Goal: Information Seeking & Learning: Compare options

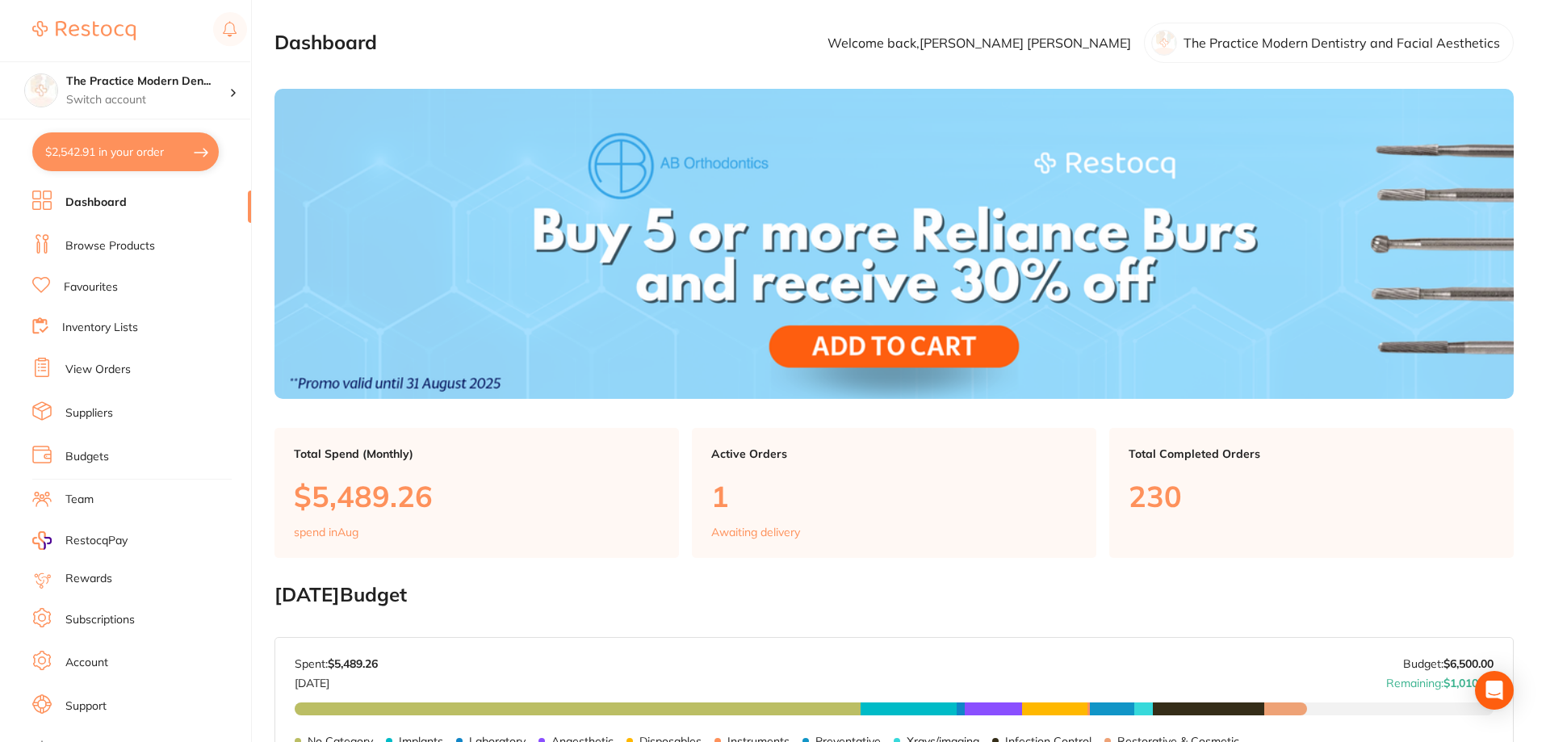
click at [135, 157] on button "$2,542.91 in your order" at bounding box center [125, 151] width 186 height 39
checkbox input "true"
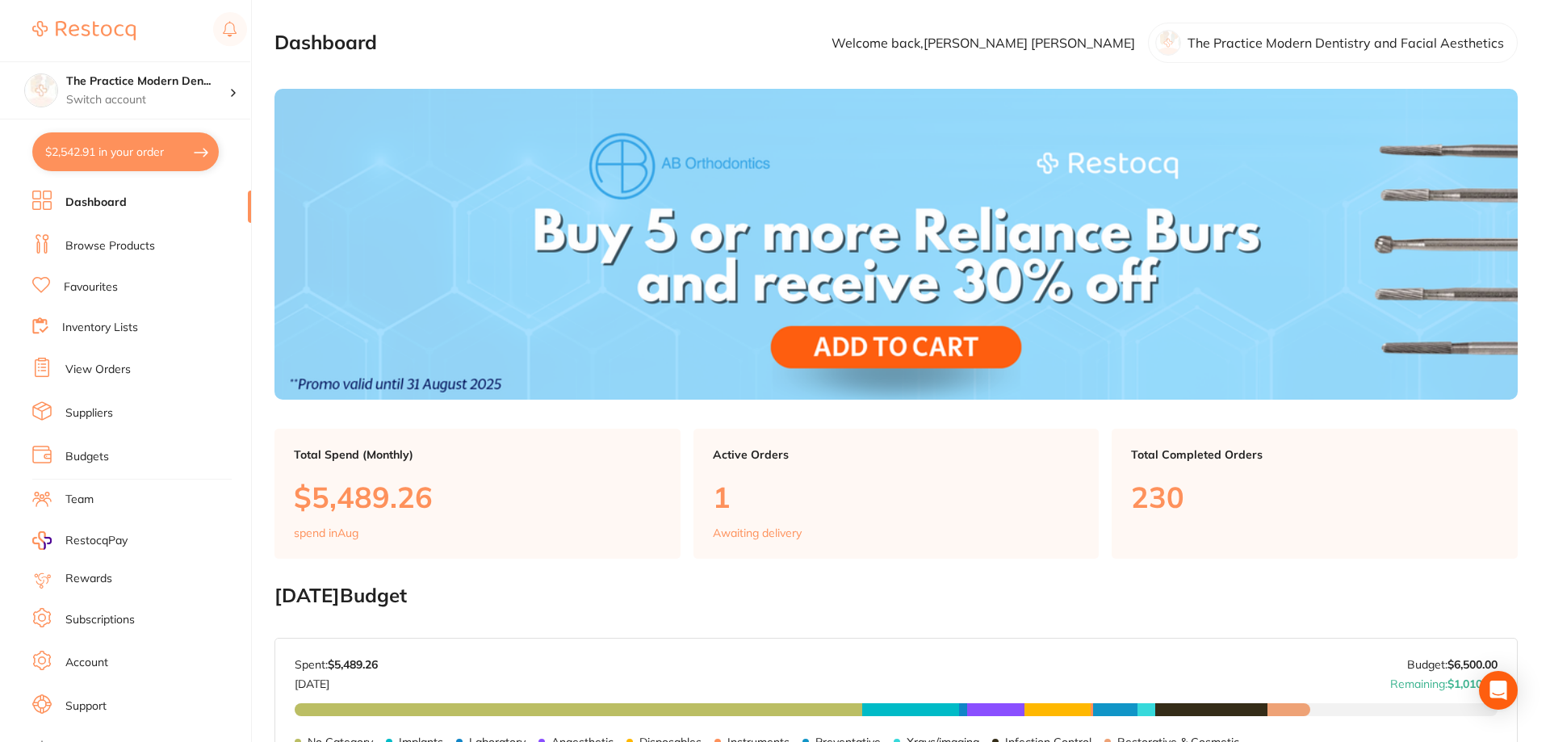
checkbox input "true"
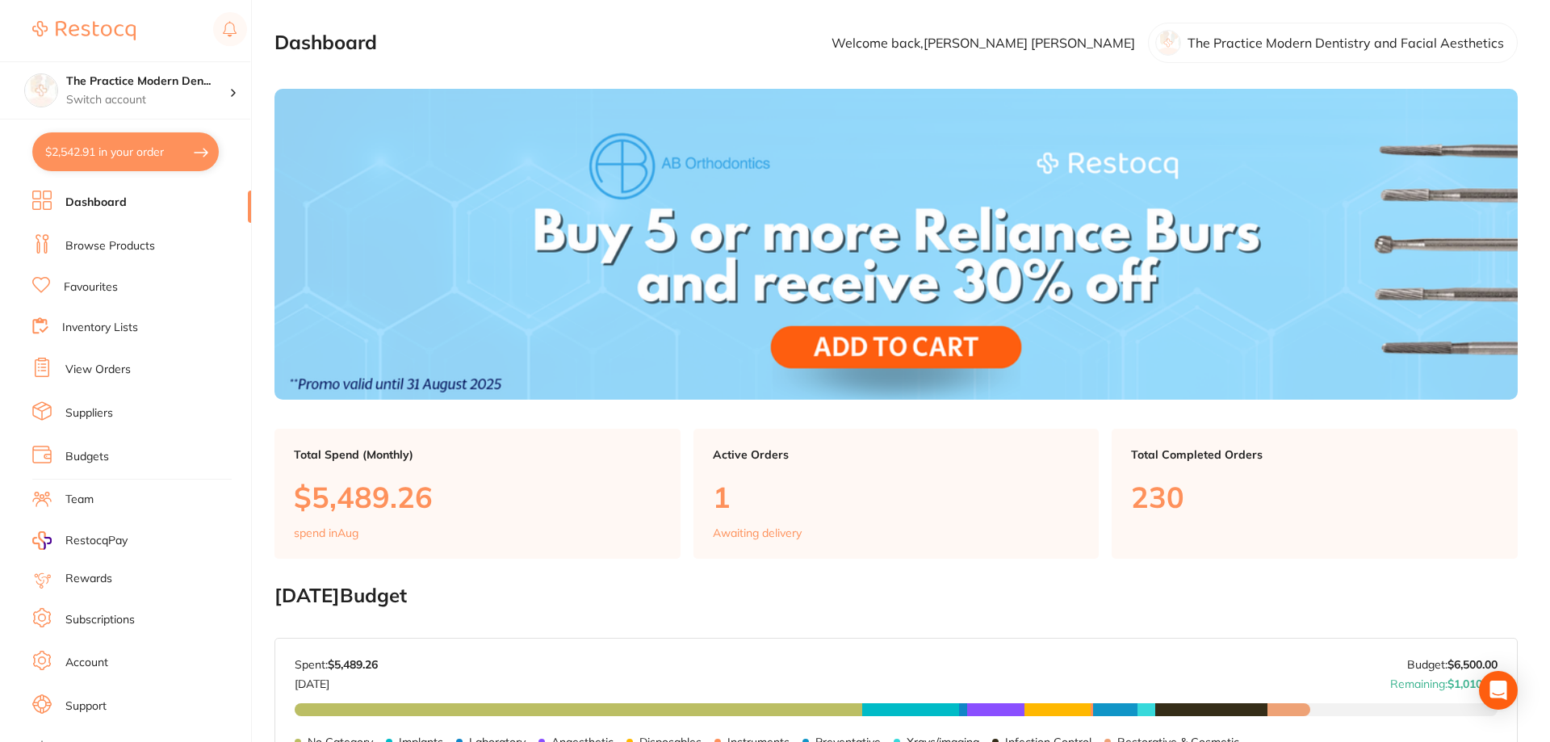
checkbox input "true"
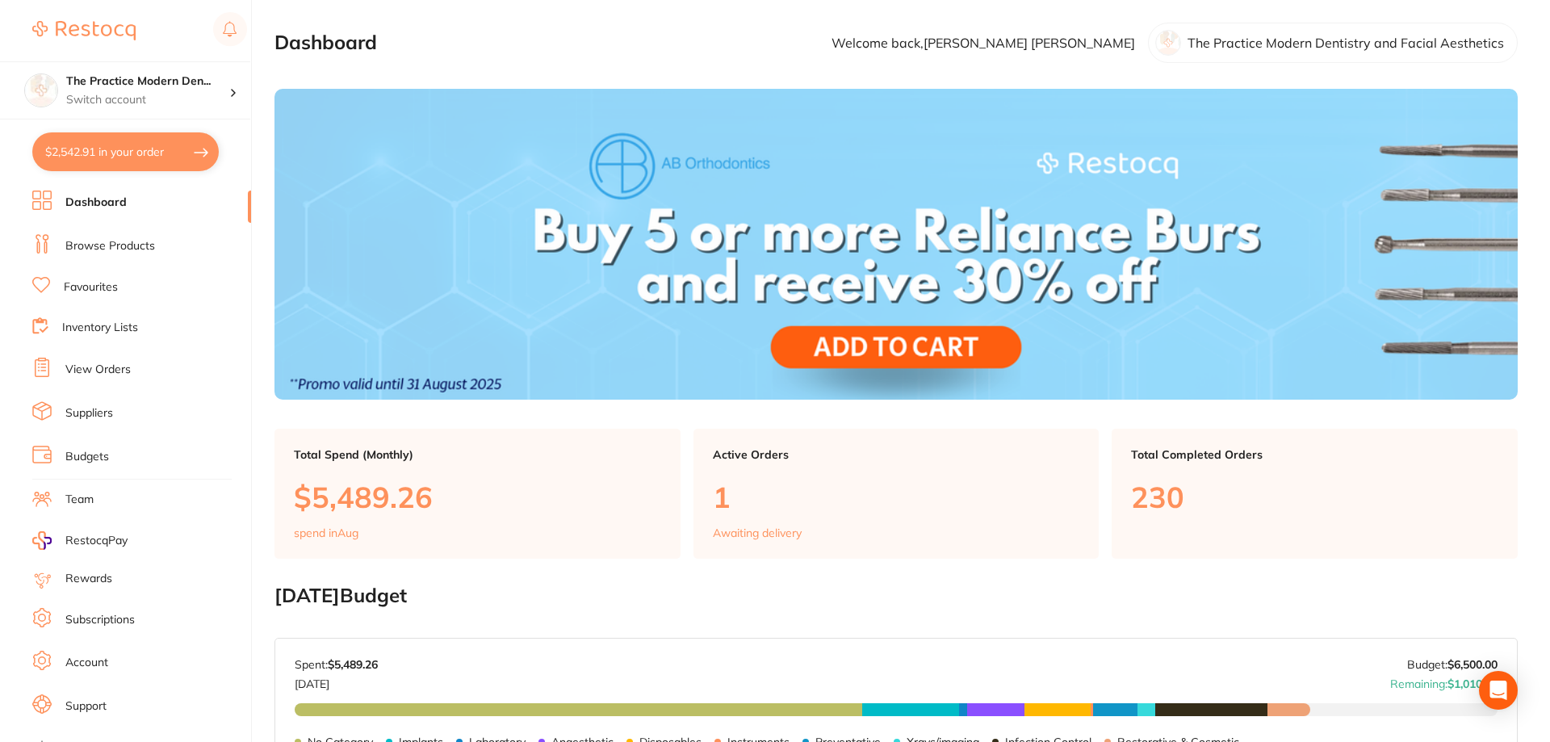
checkbox input "true"
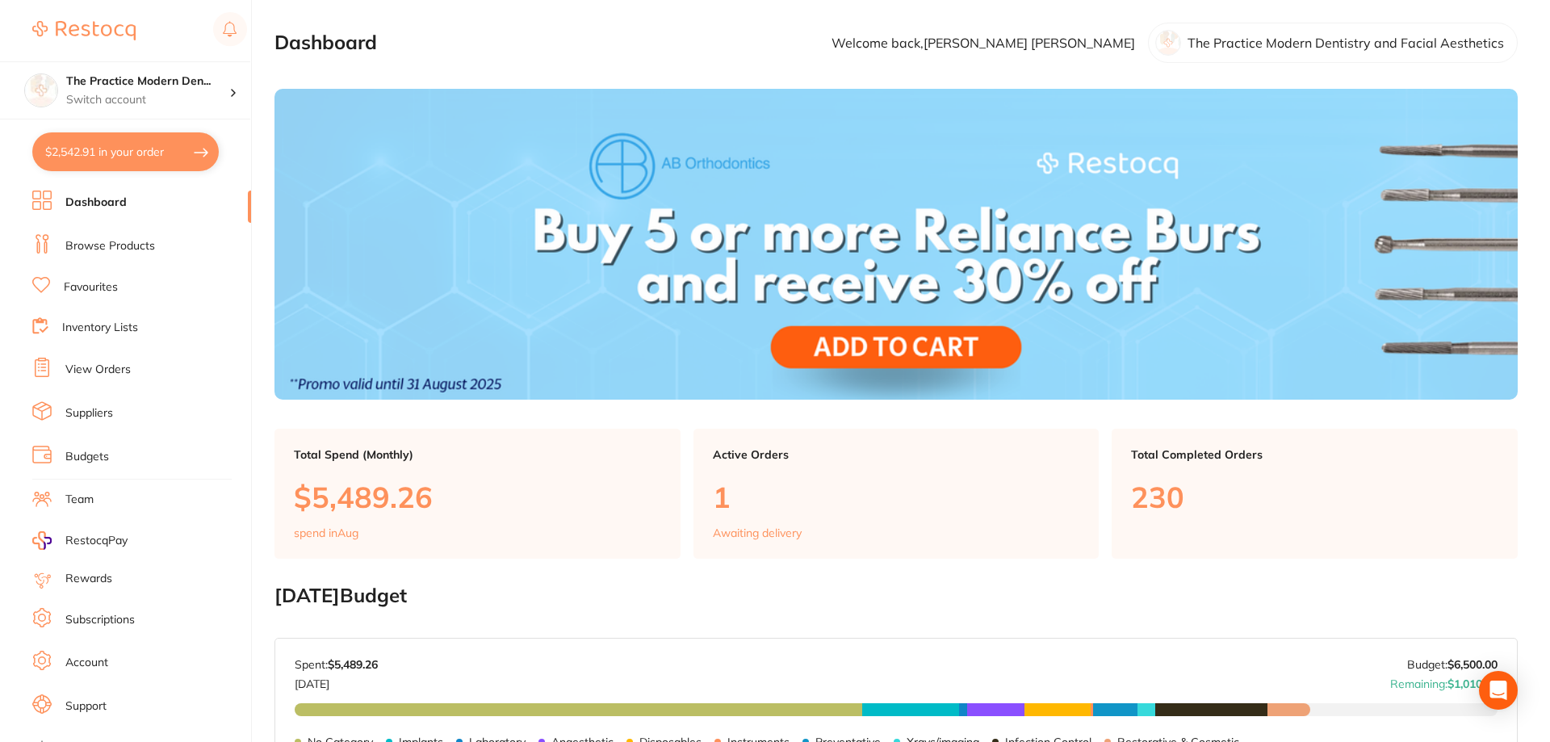
checkbox input "true"
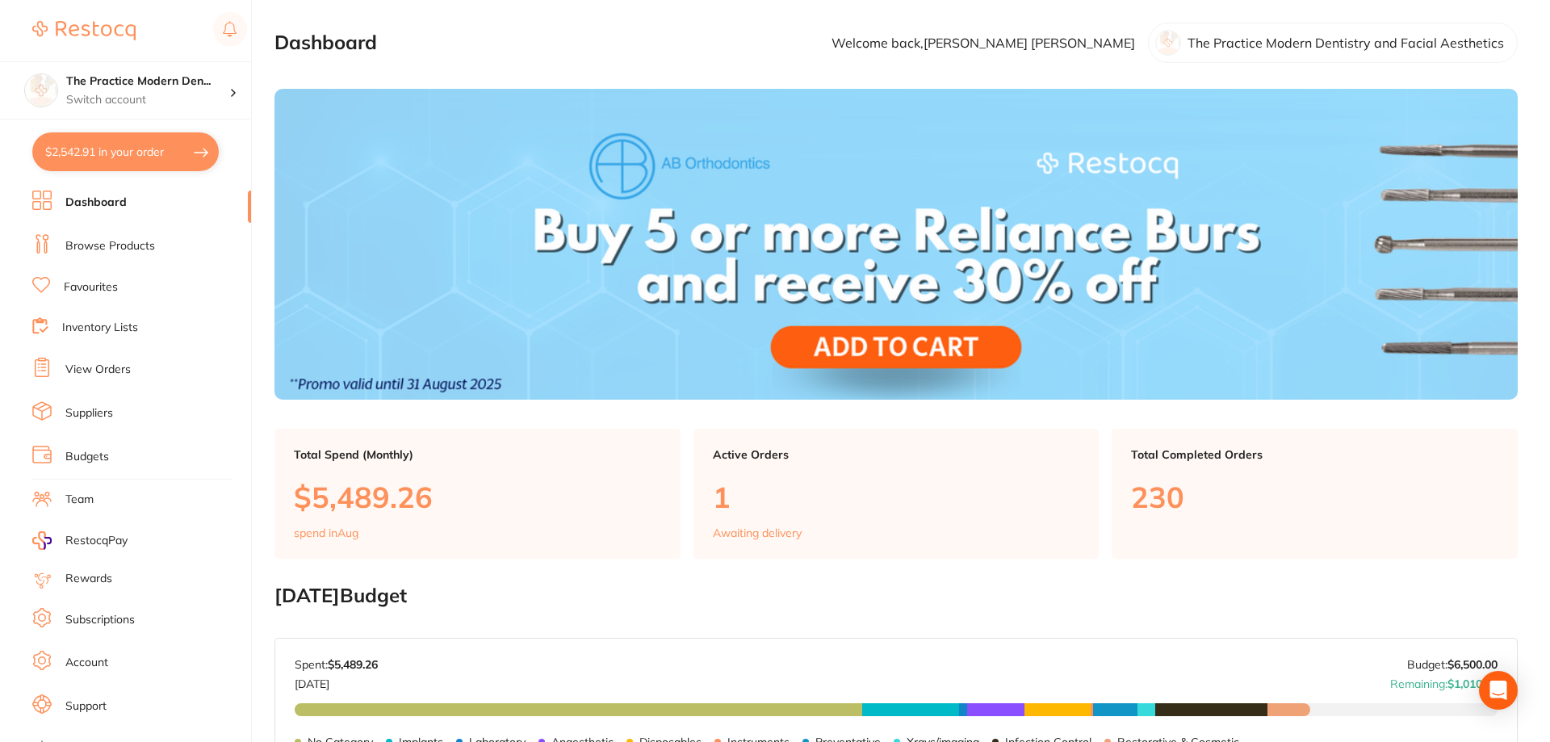
checkbox input "true"
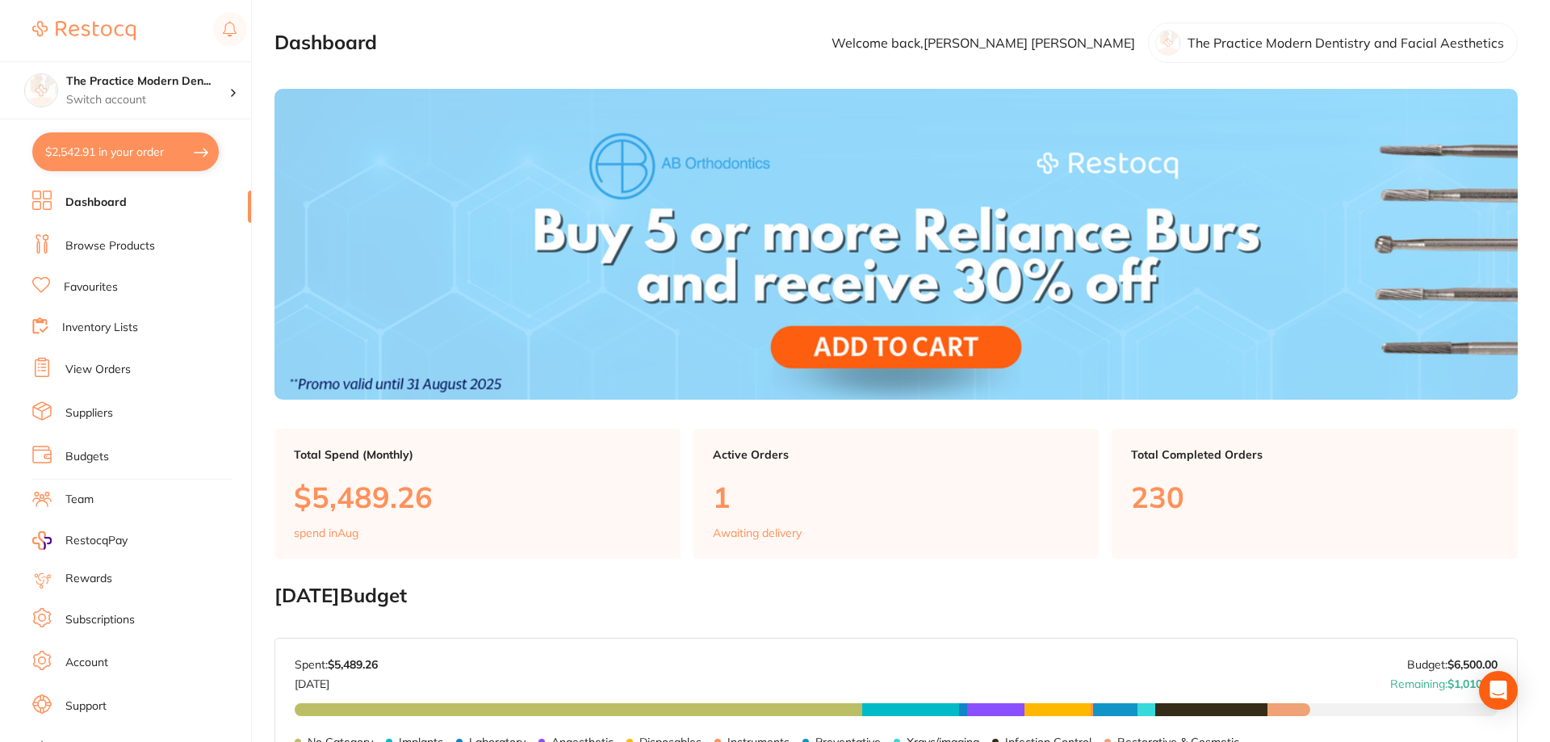
checkbox input "true"
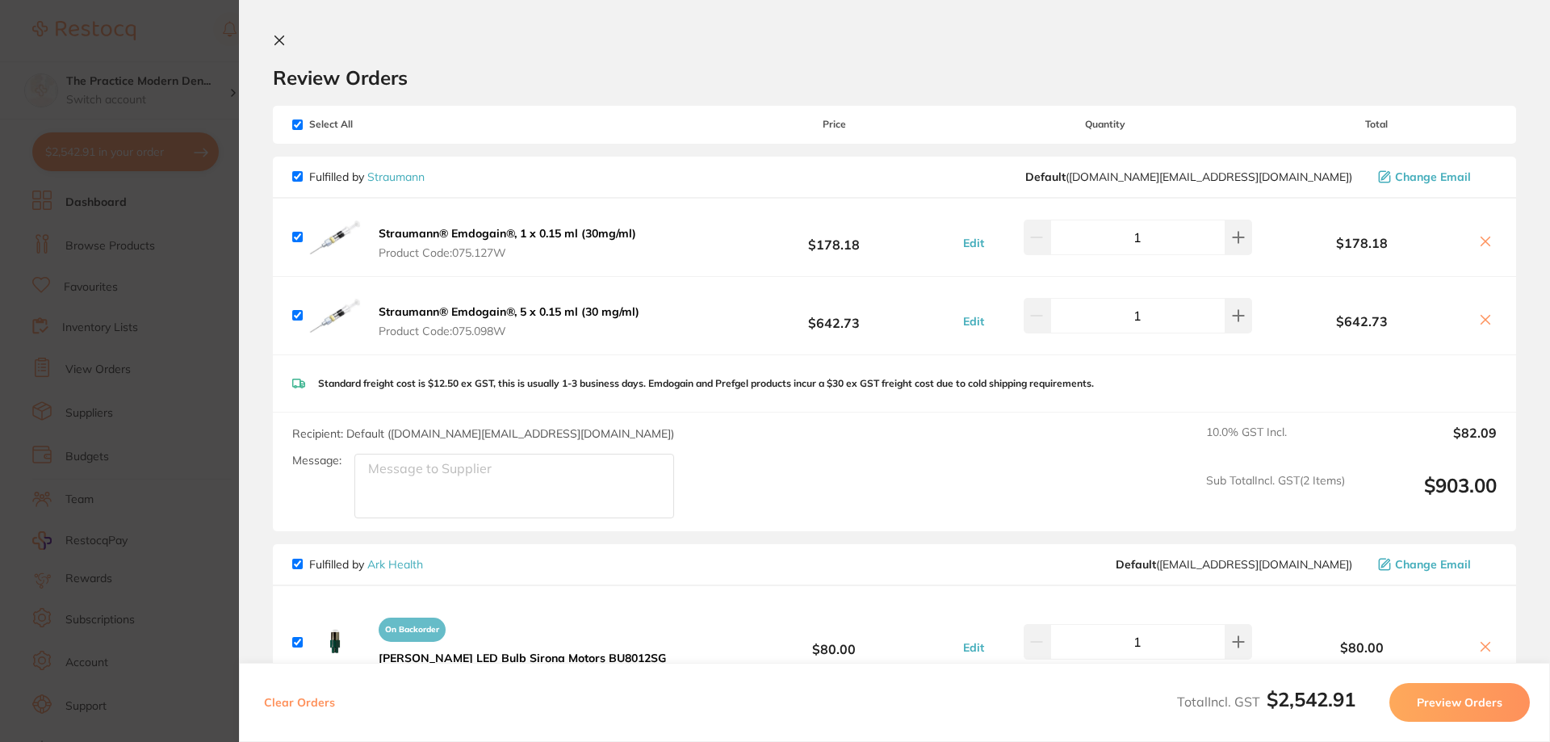
click at [122, 170] on section "Update RRP Set your pre negotiated price for this item. Item Agreed RRP (excl. …" at bounding box center [775, 371] width 1550 height 742
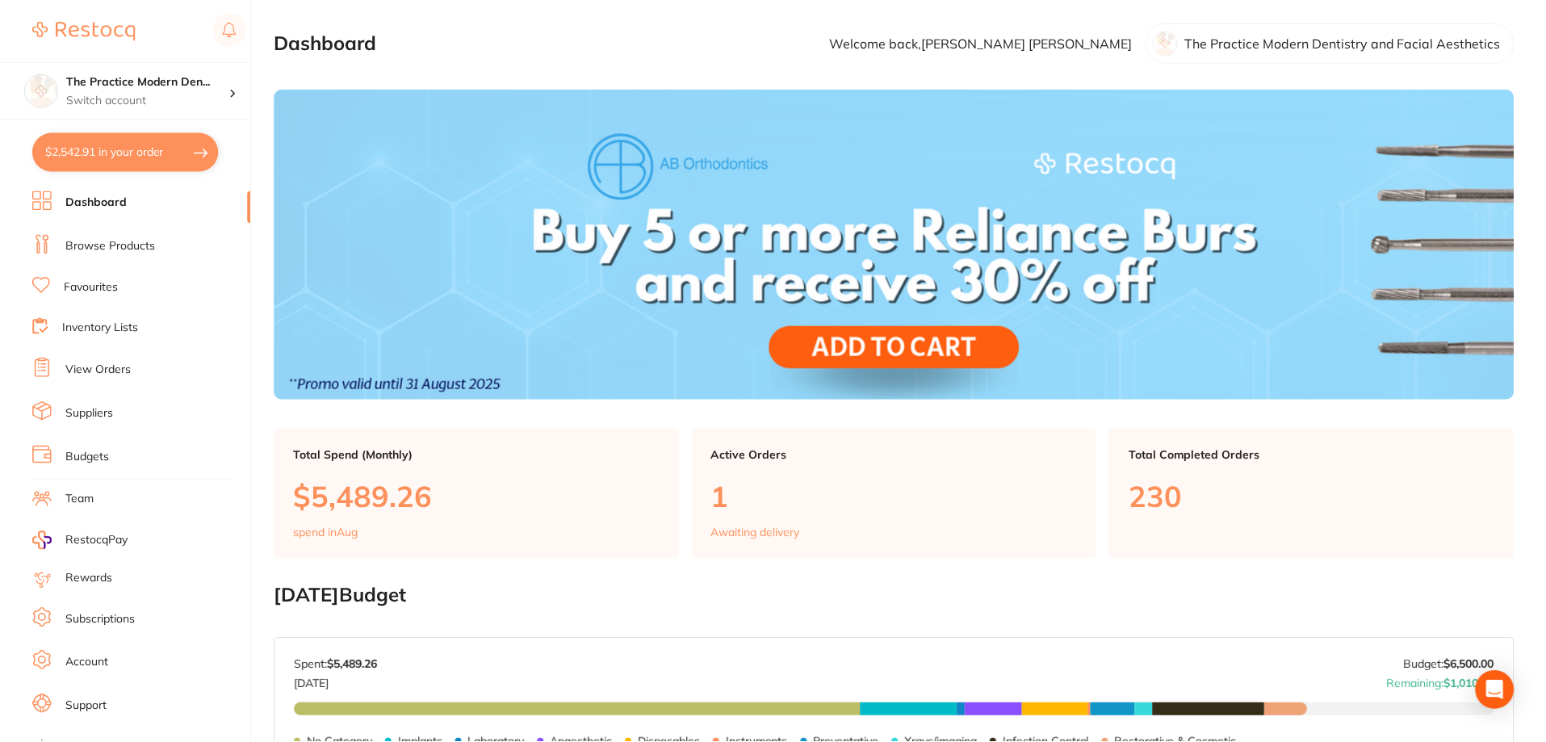
scroll to position [66, 0]
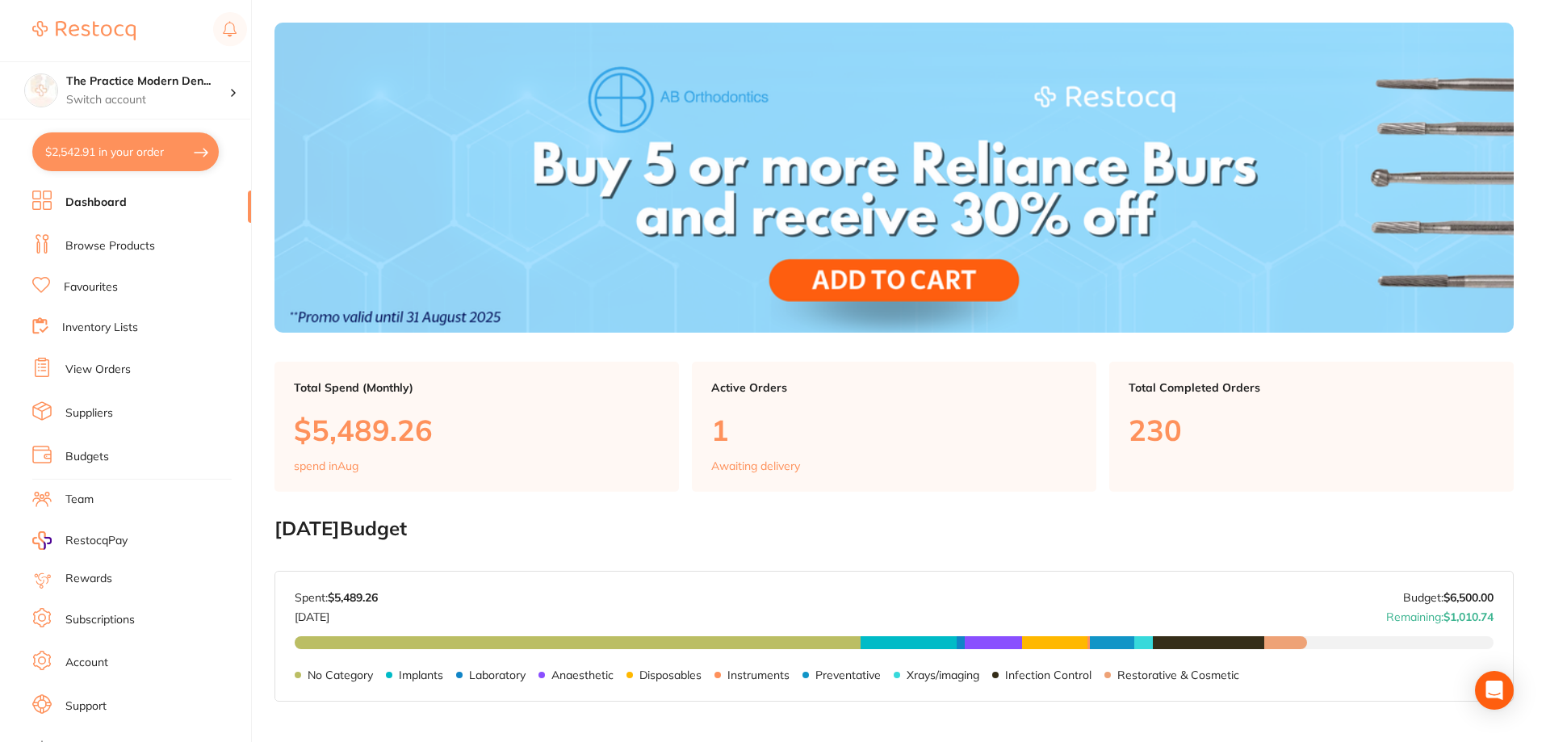
click at [148, 169] on button "$2,542.91 in your order" at bounding box center [125, 151] width 186 height 39
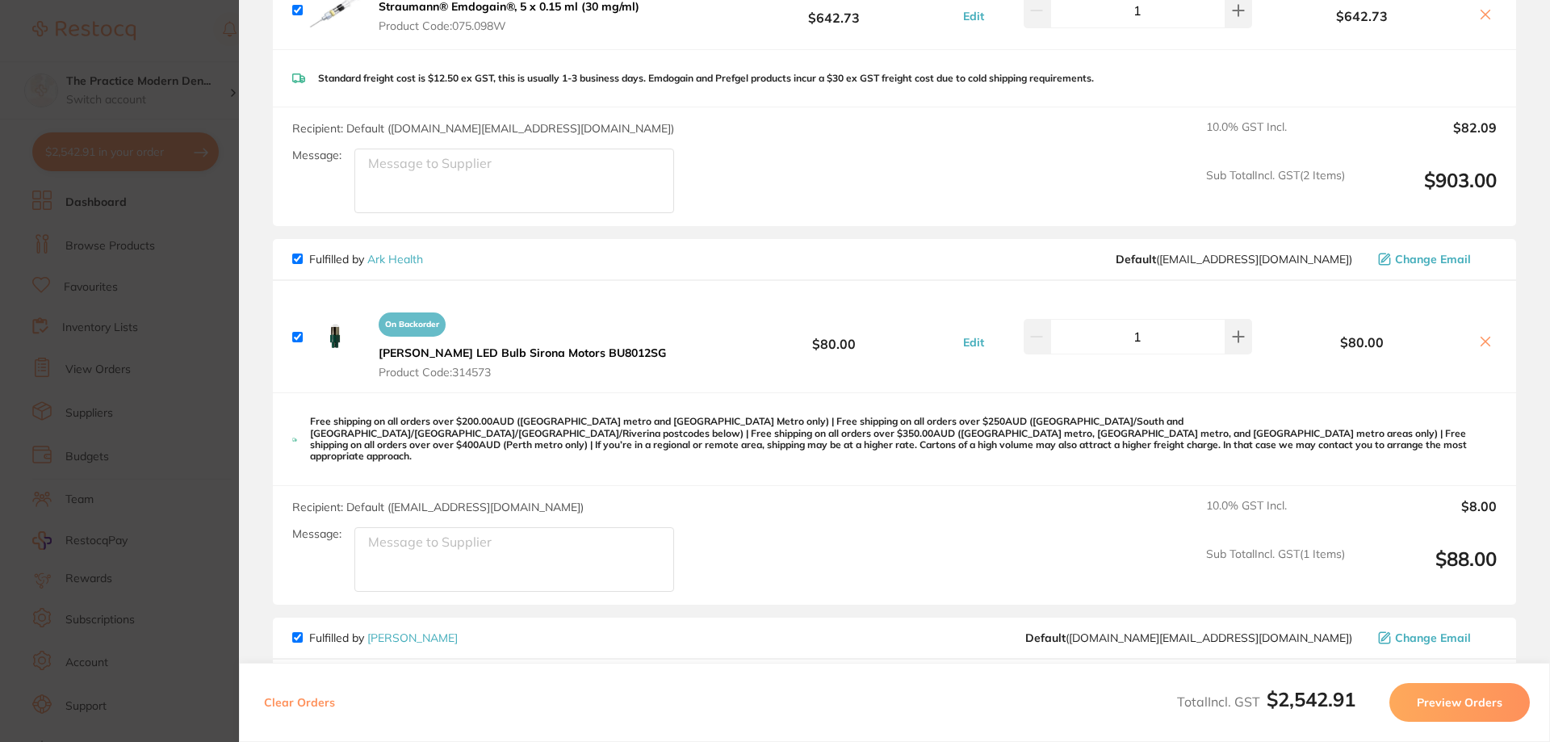
scroll to position [484, 0]
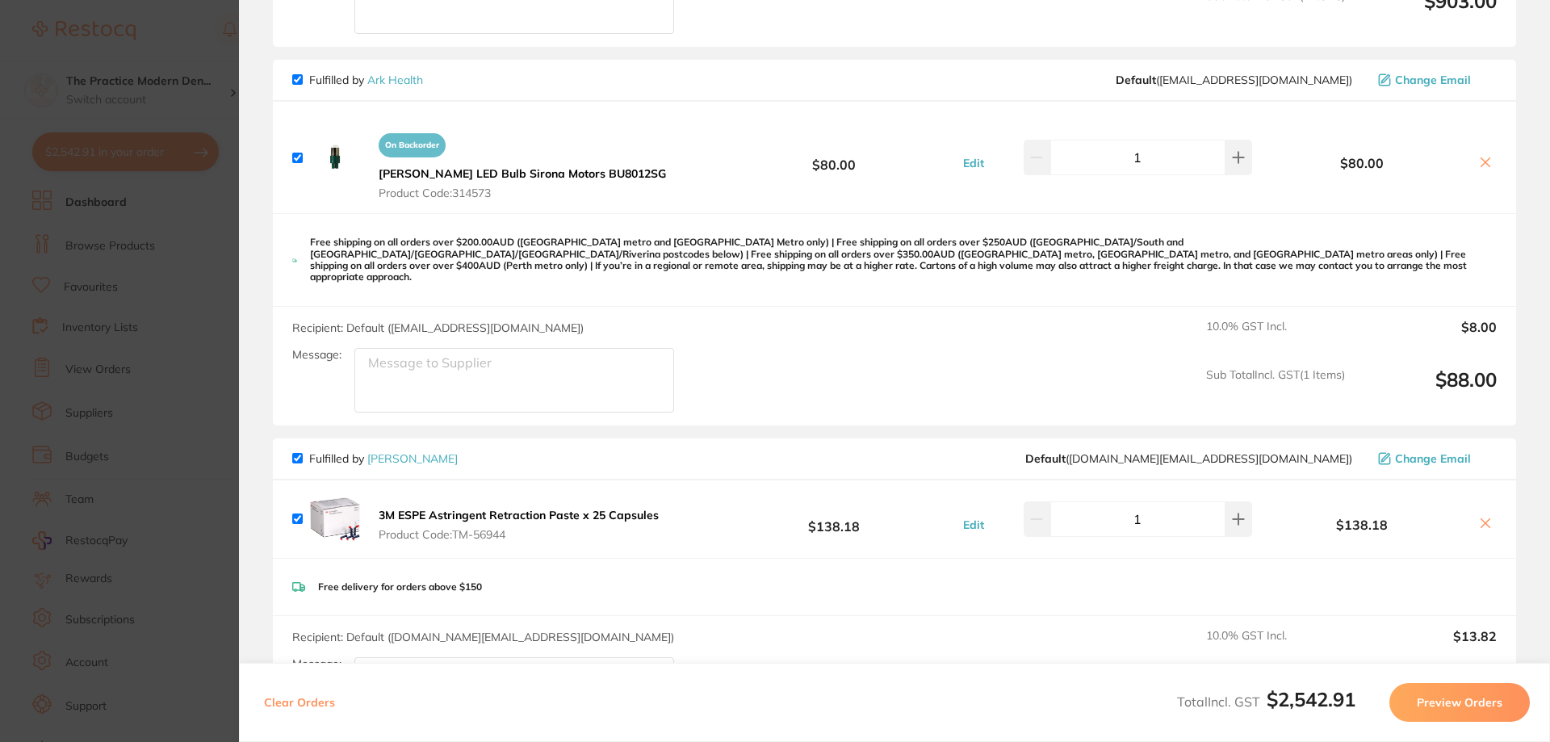
click at [196, 341] on section "Update RRP Set your pre negotiated price for this item. Item Agreed RRP (excl. …" at bounding box center [775, 371] width 1550 height 742
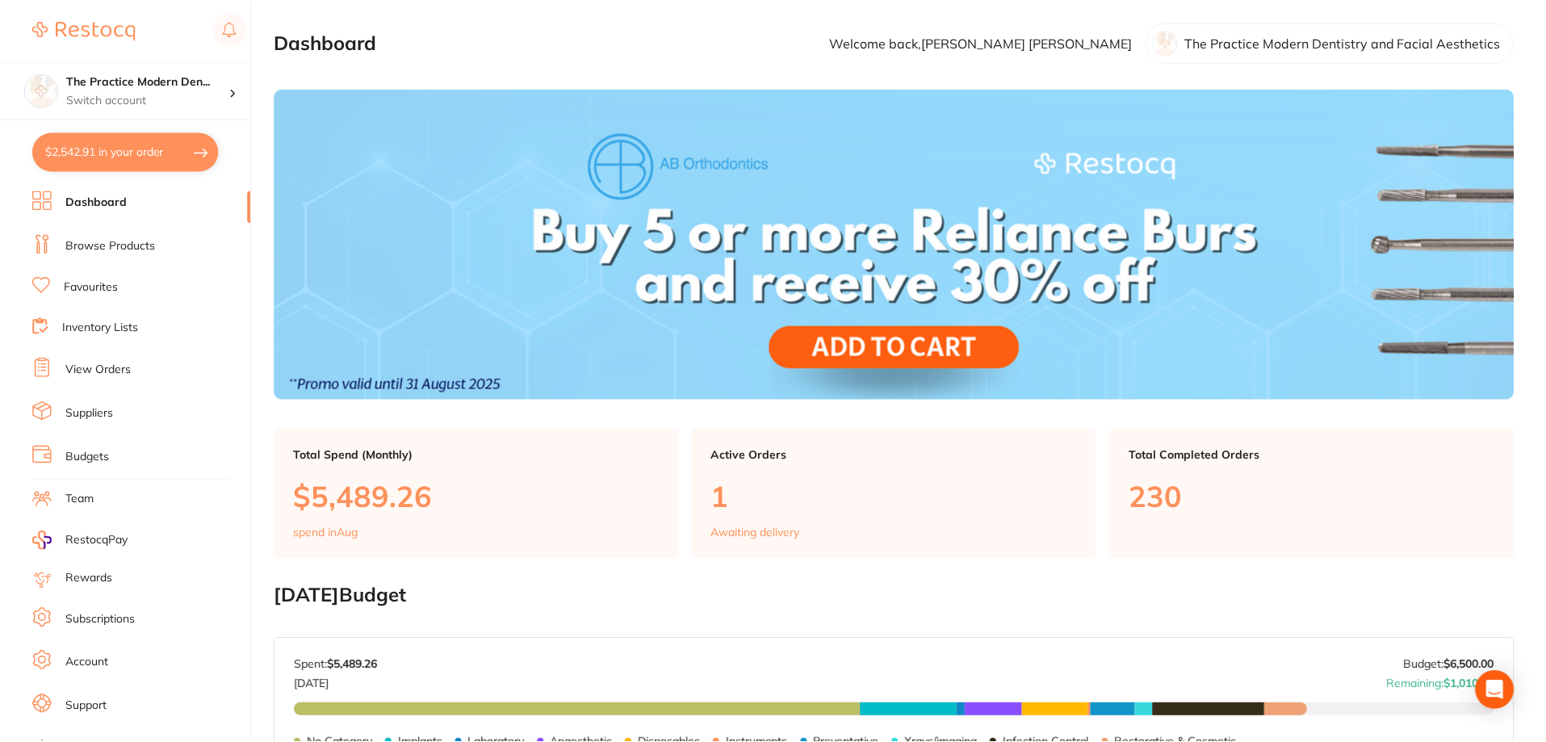
scroll to position [66, 0]
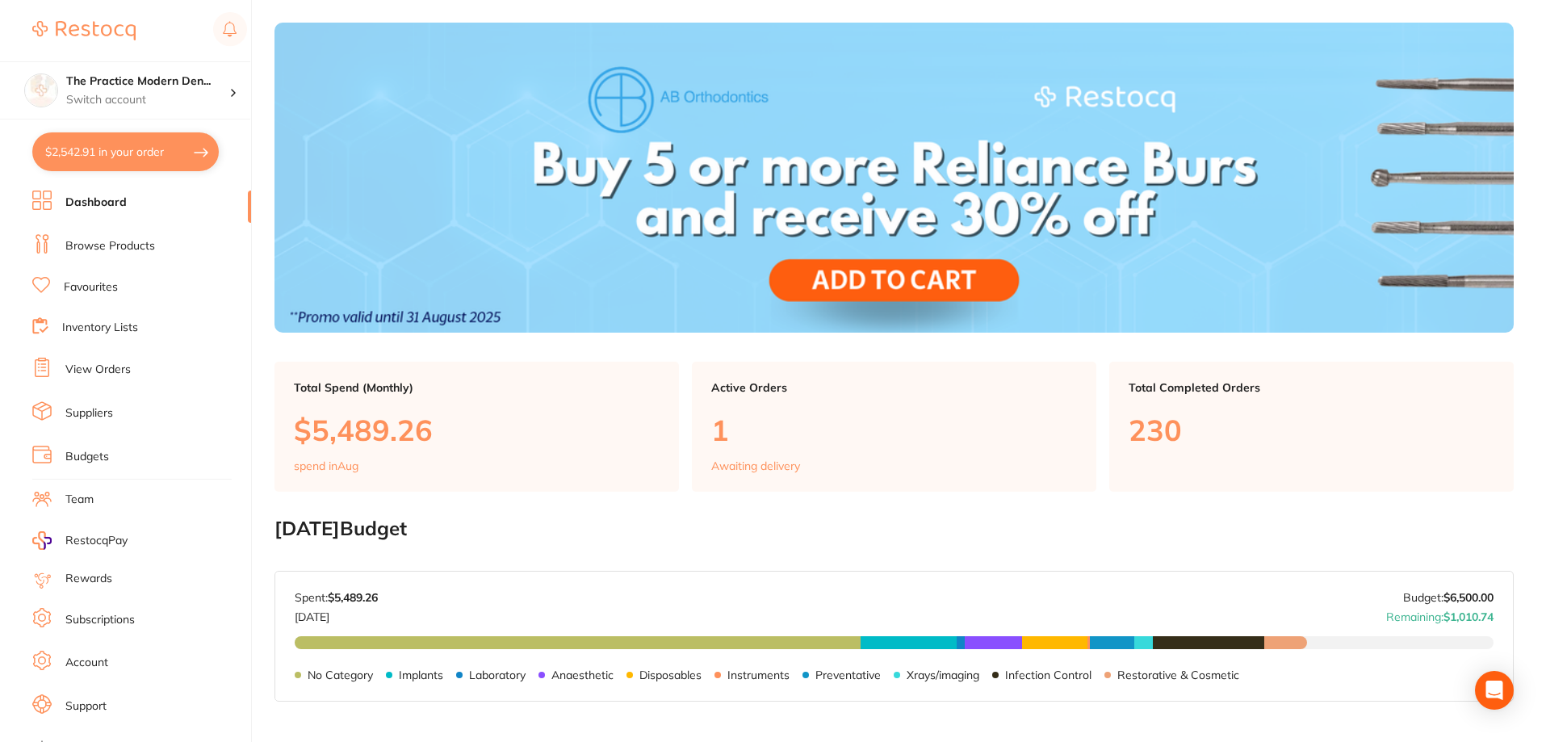
click at [147, 155] on button "$2,542.91 in your order" at bounding box center [125, 151] width 186 height 39
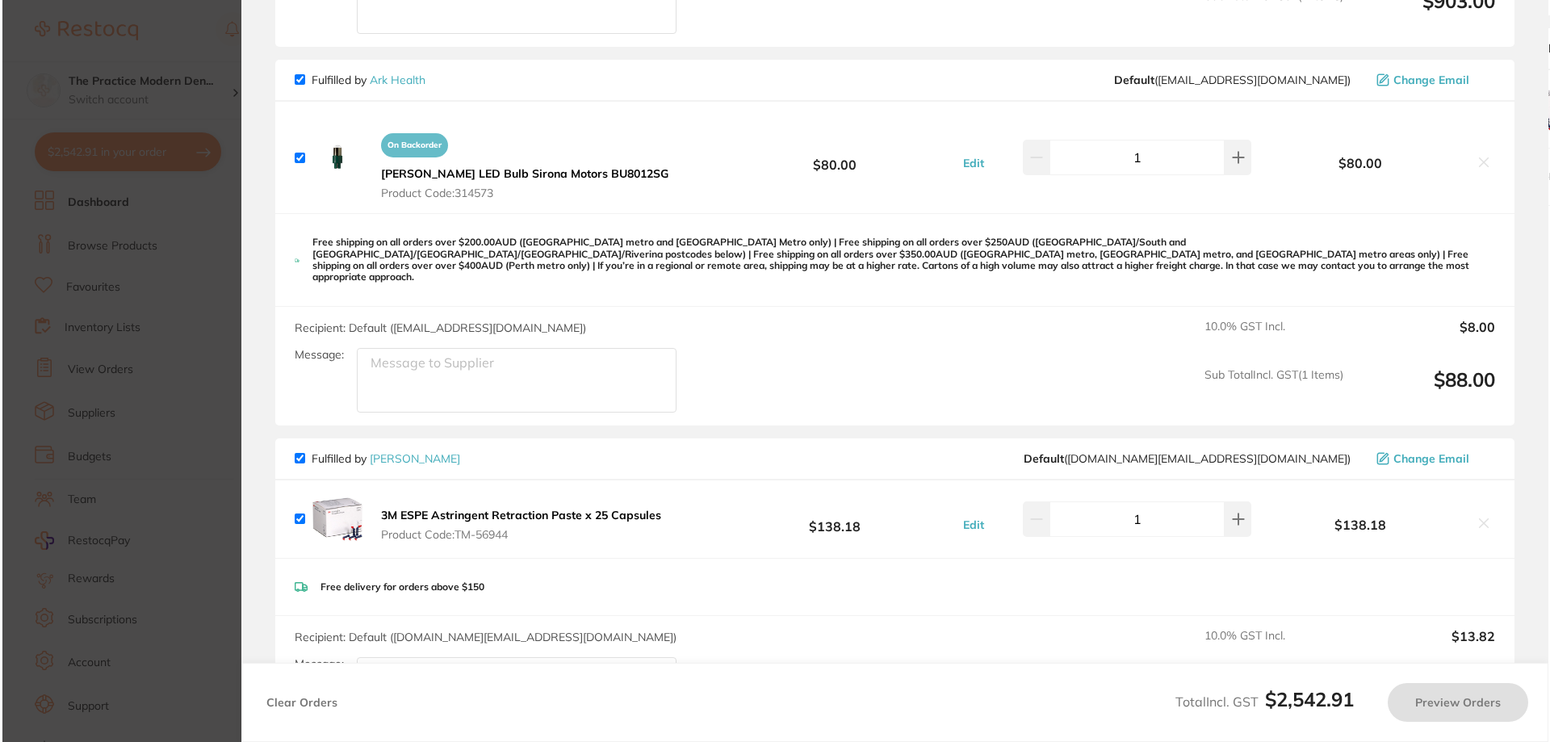
scroll to position [0, 0]
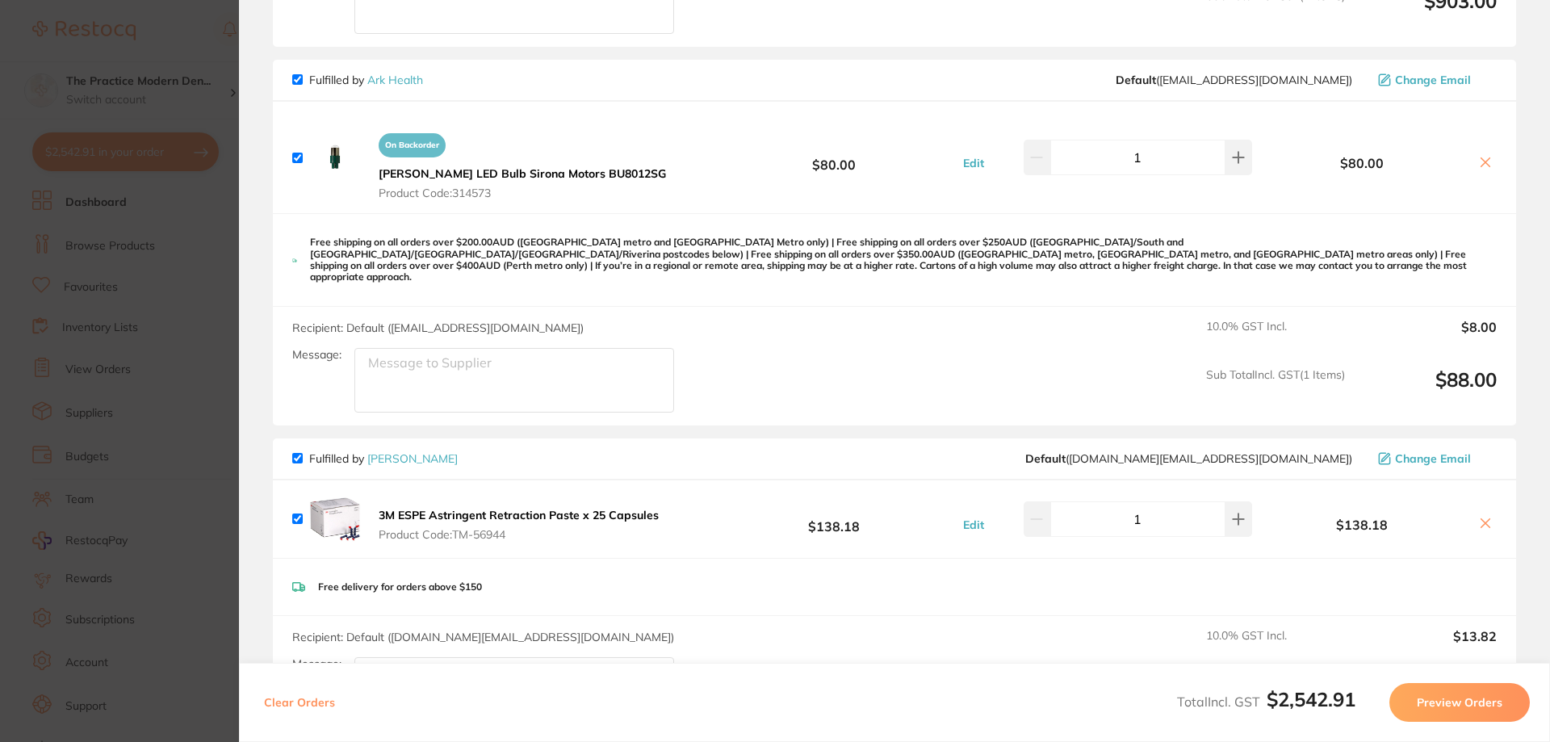
click at [227, 445] on section "Update RRP Set your pre negotiated price for this item. Item Agreed RRP (excl. …" at bounding box center [775, 371] width 1550 height 742
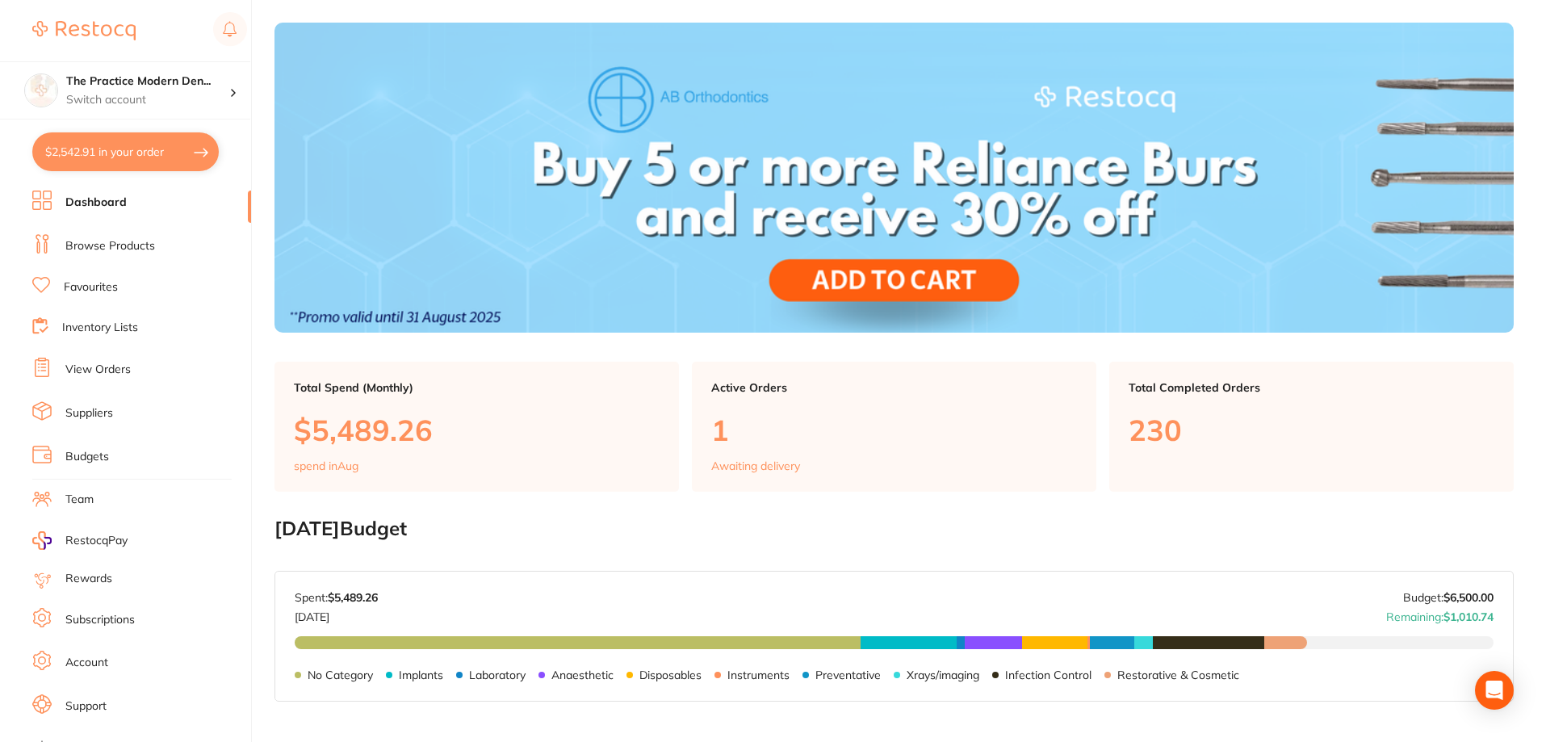
click at [111, 207] on link "Dashboard" at bounding box center [95, 203] width 61 height 16
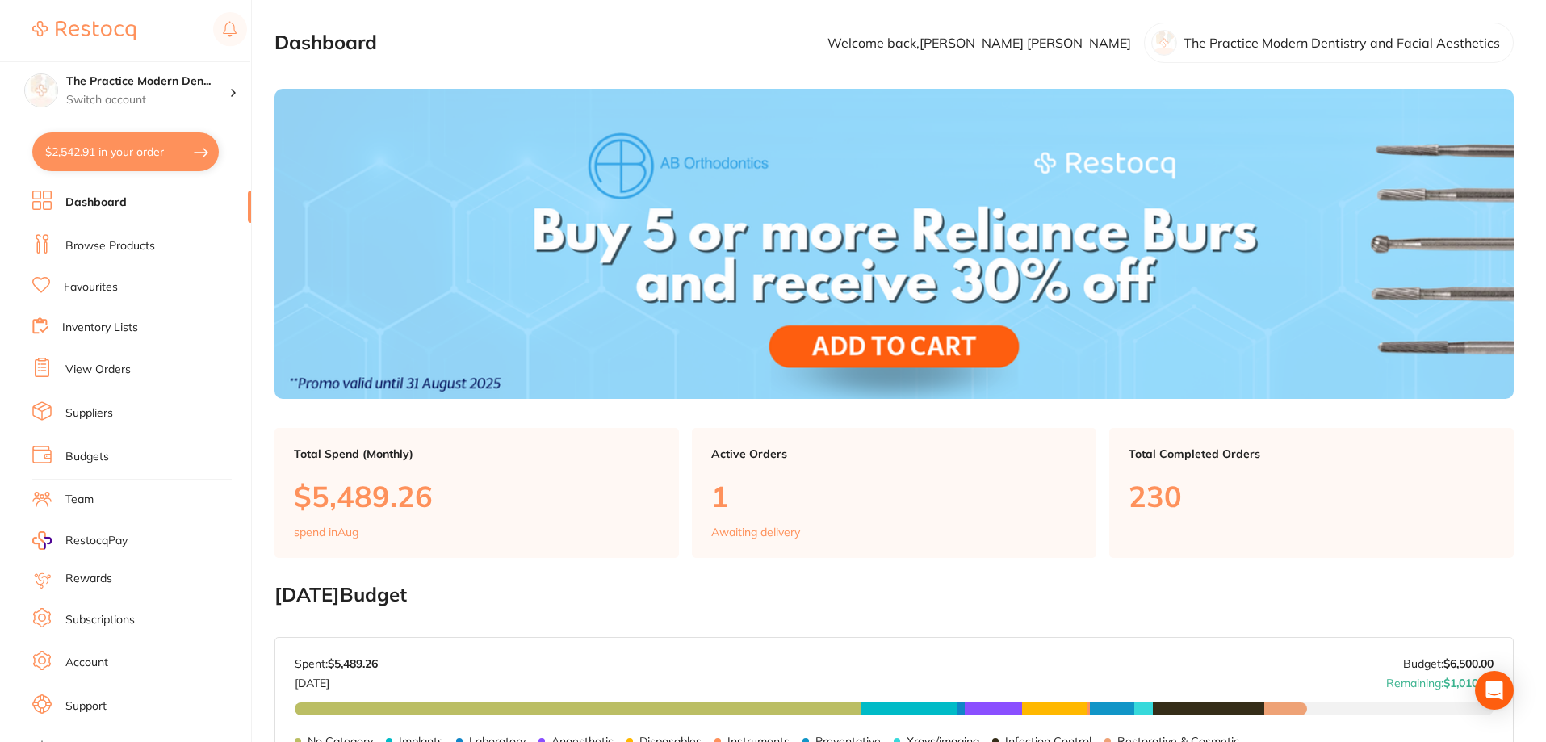
click at [116, 241] on link "Browse Products" at bounding box center [110, 246] width 90 height 16
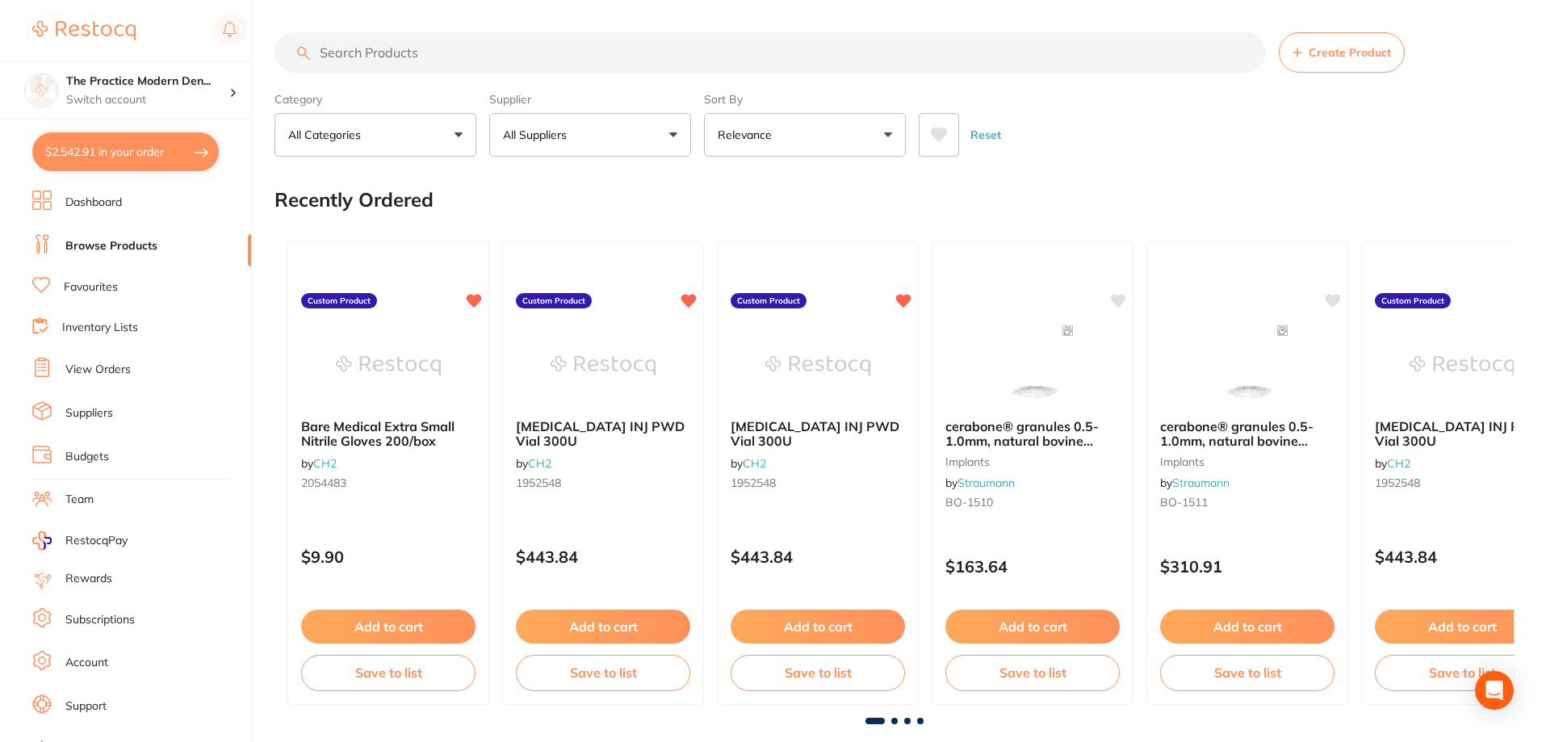
click at [417, 50] on input "search" at bounding box center [769, 52] width 991 height 40
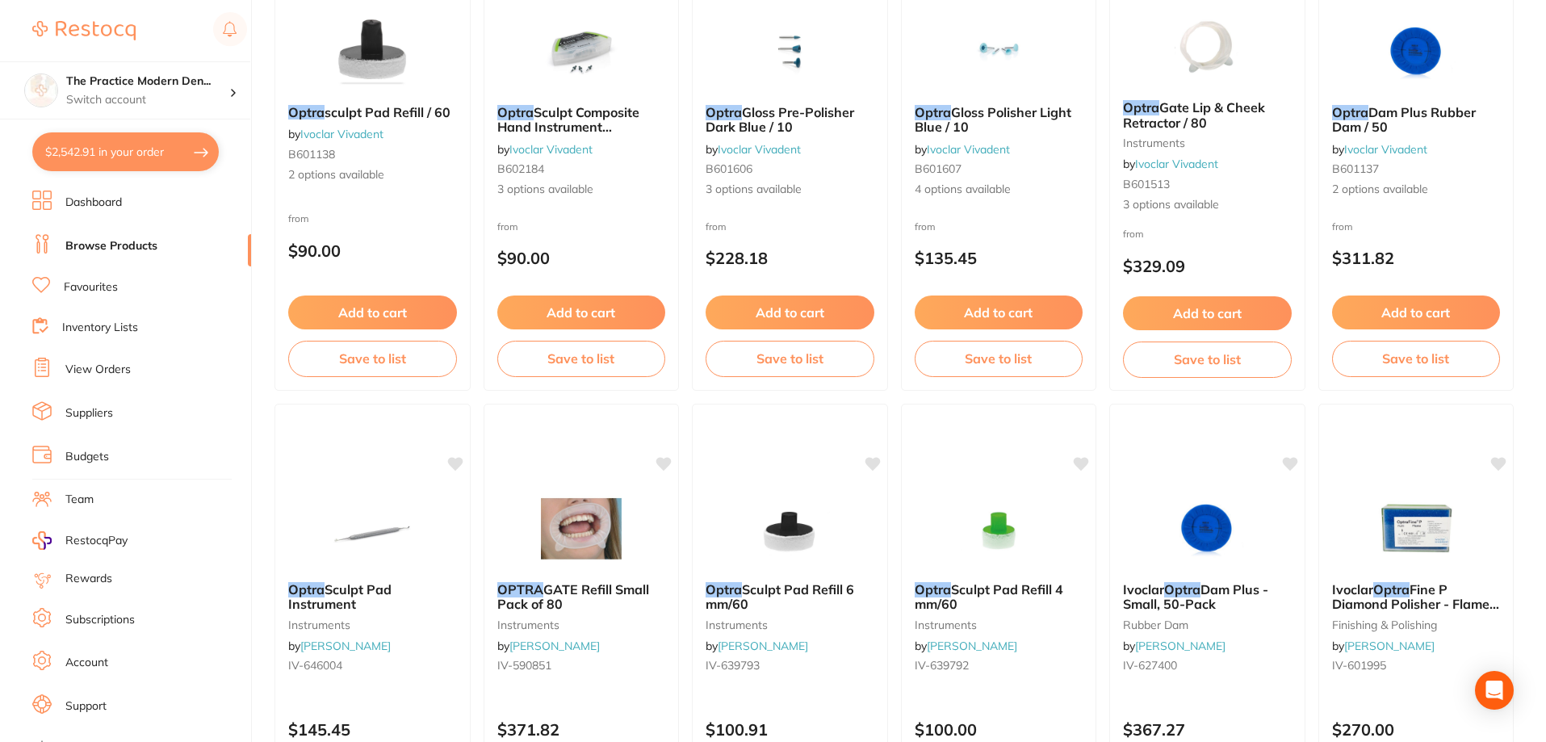
scroll to position [323, 0]
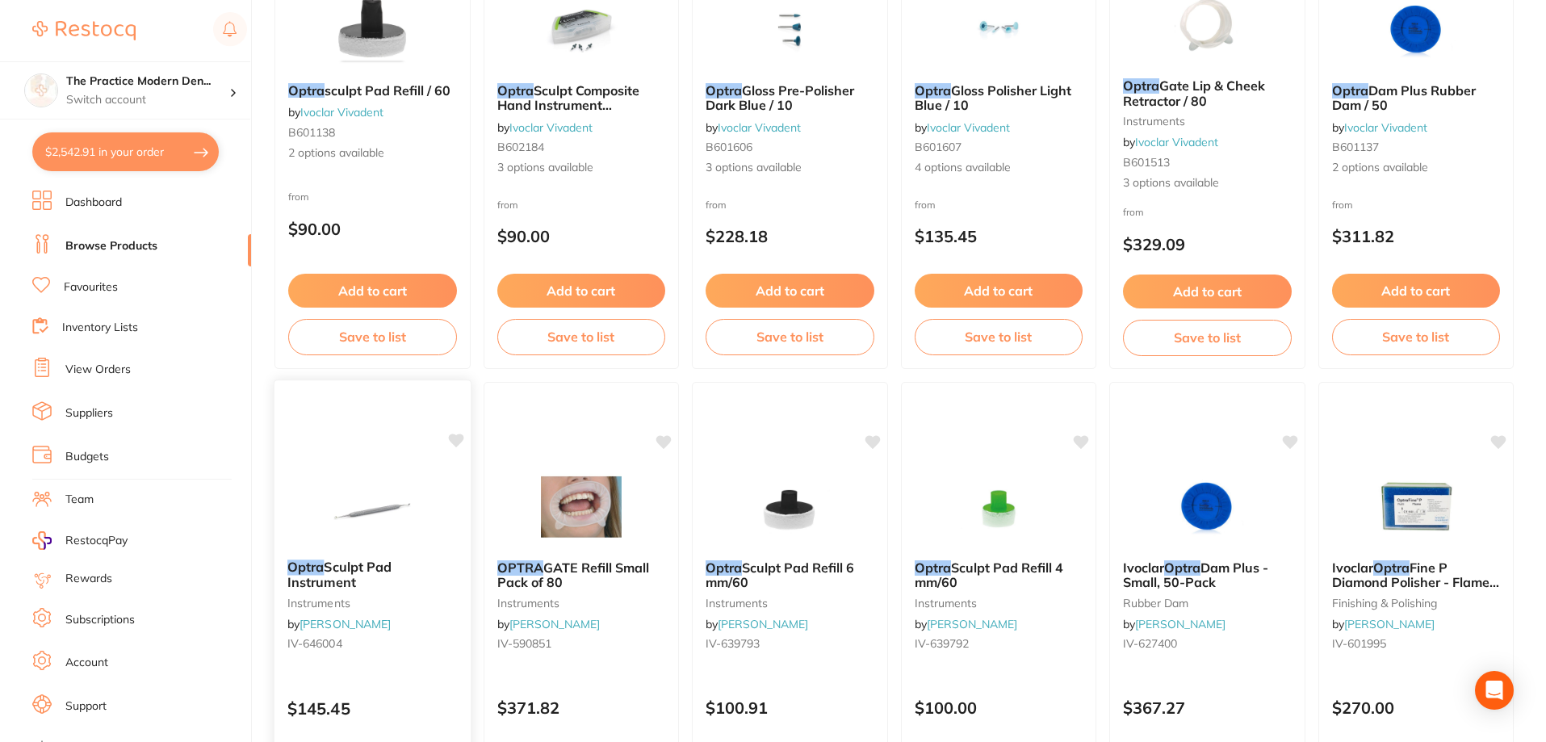
click at [355, 563] on span "Sculpt Pad Instrument" at bounding box center [339, 574] width 104 height 31
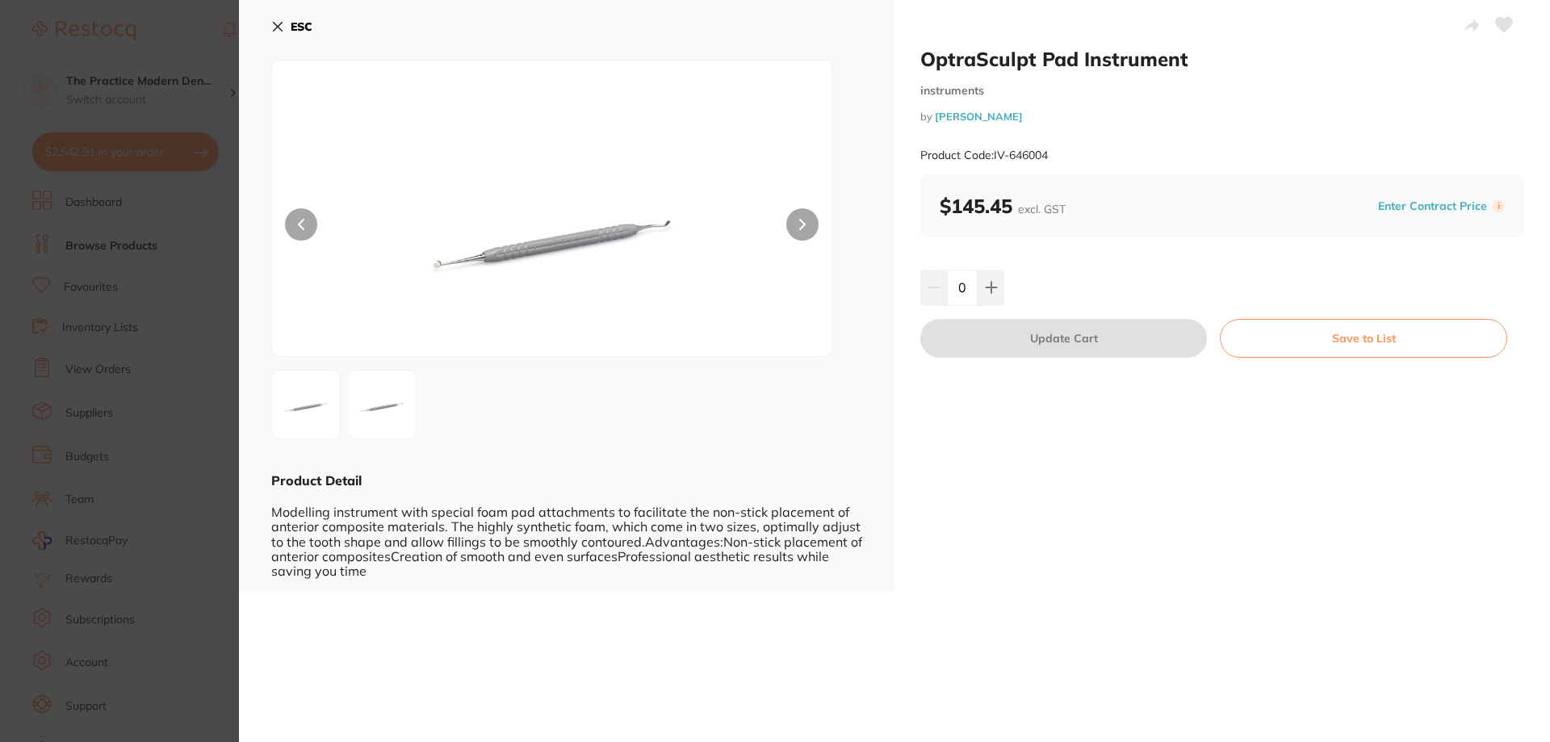
click at [794, 211] on button at bounding box center [802, 224] width 32 height 32
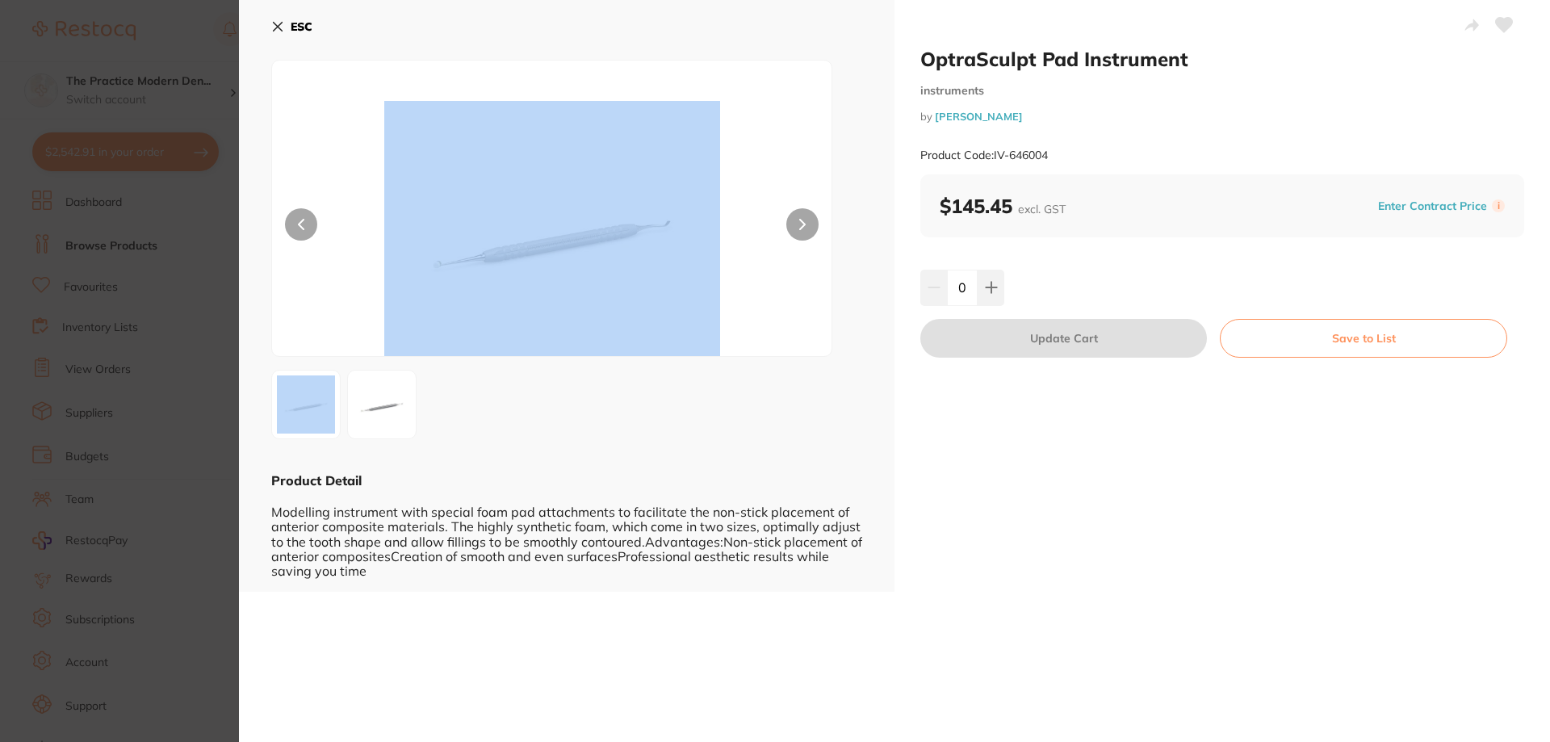
click at [789, 212] on div at bounding box center [551, 208] width 561 height 297
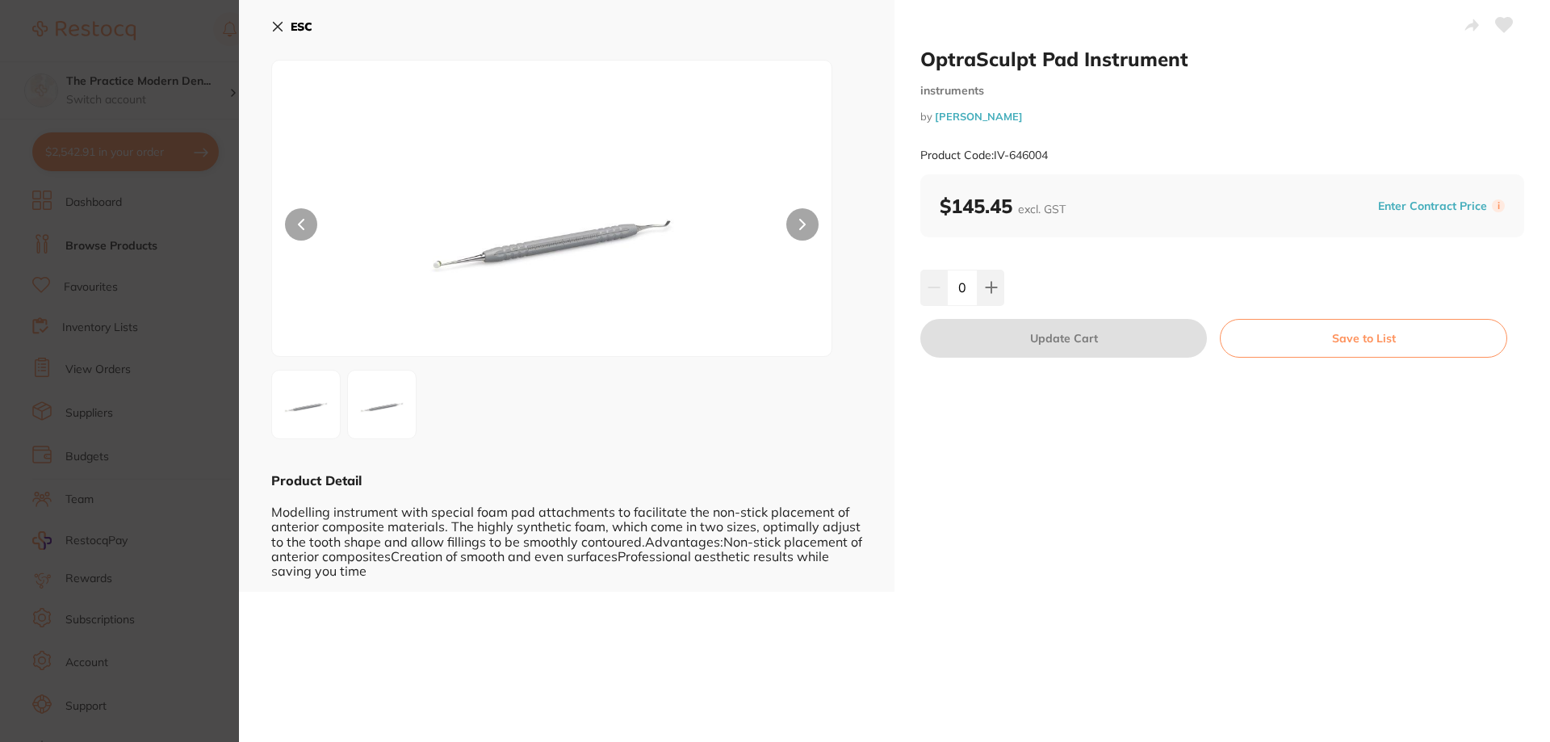
click at [164, 380] on section "OptraSculpt Pad Instrument instruments by [PERSON_NAME] Product Code: IV-646004…" at bounding box center [775, 371] width 1550 height 742
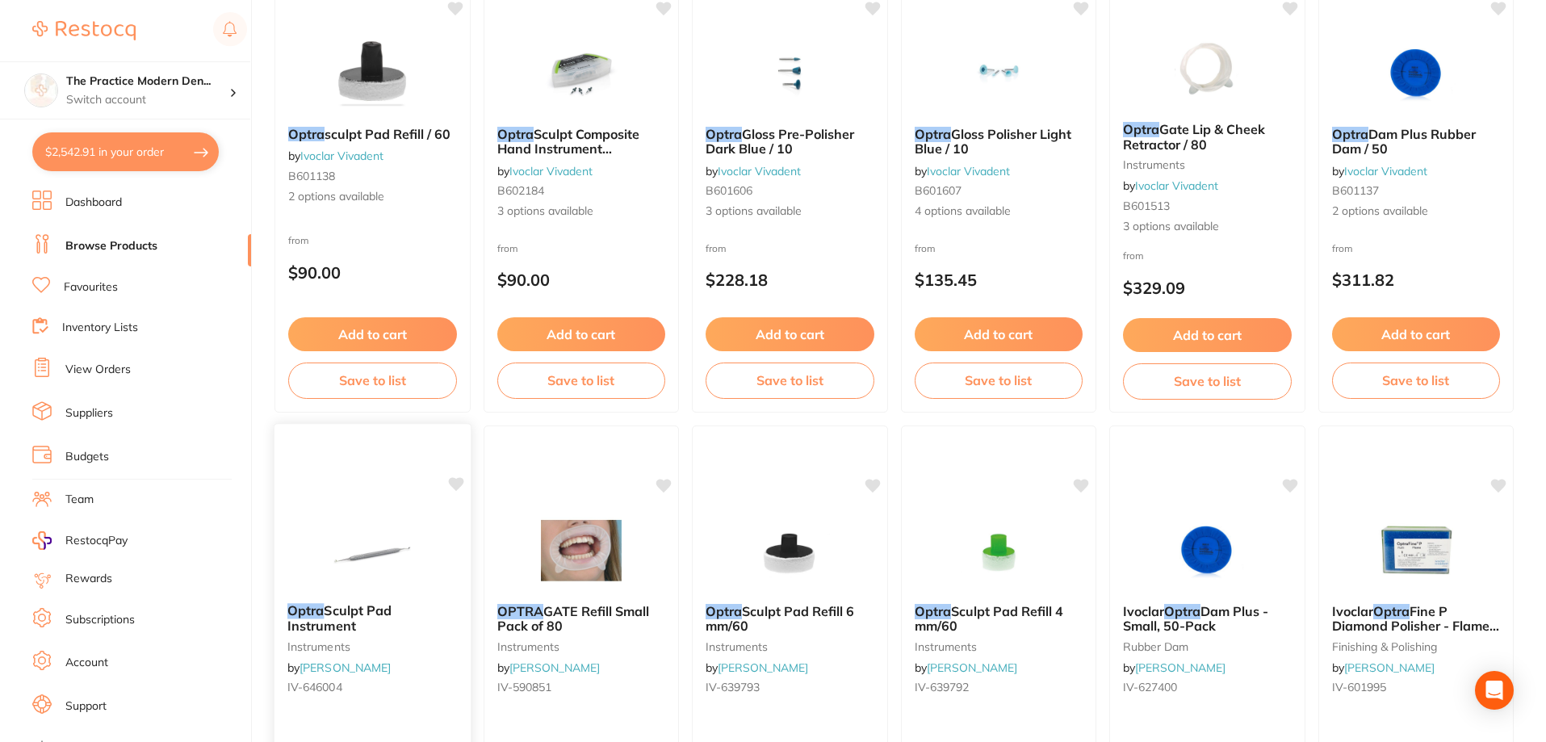
scroll to position [81, 0]
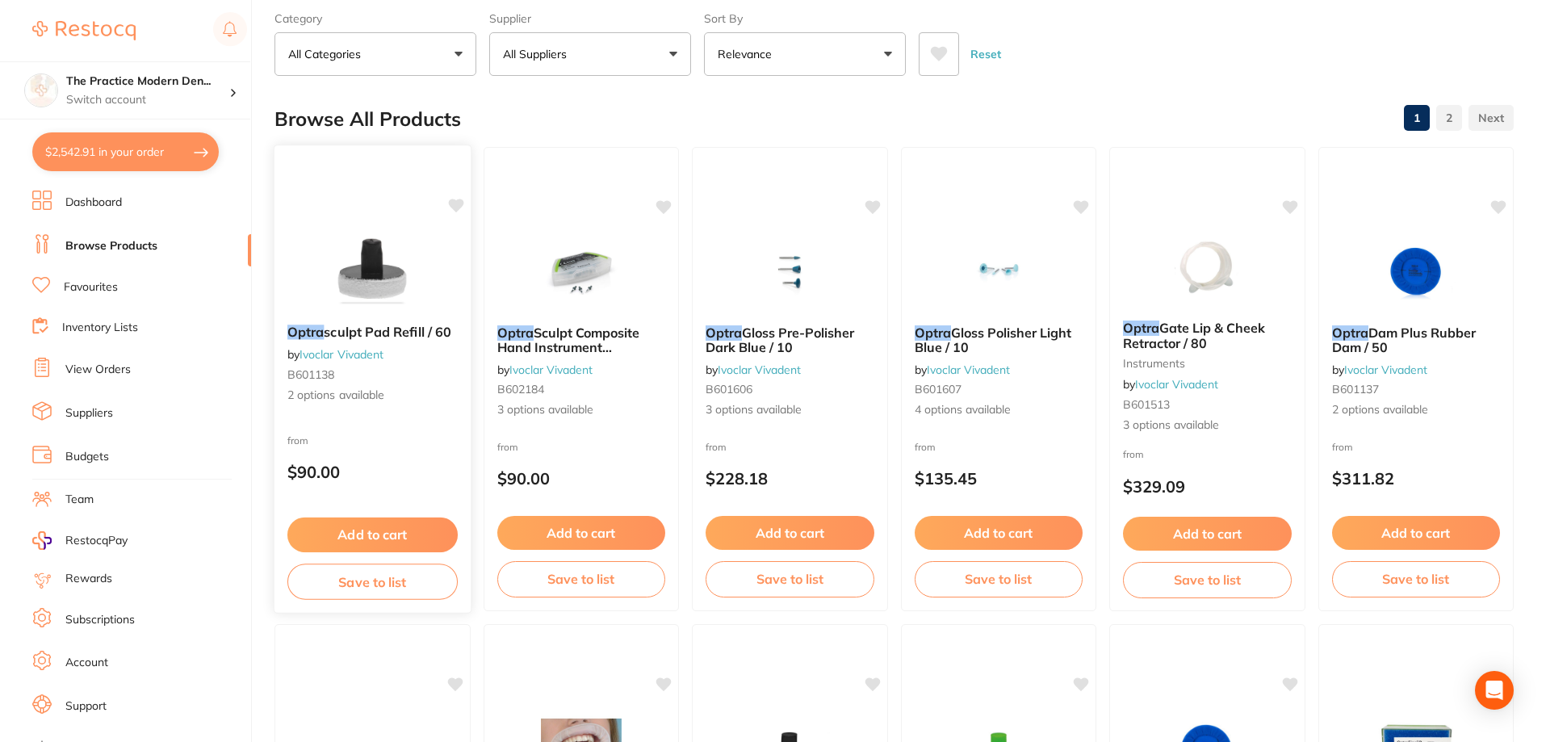
click at [366, 392] on span "2 options available" at bounding box center [372, 395] width 170 height 16
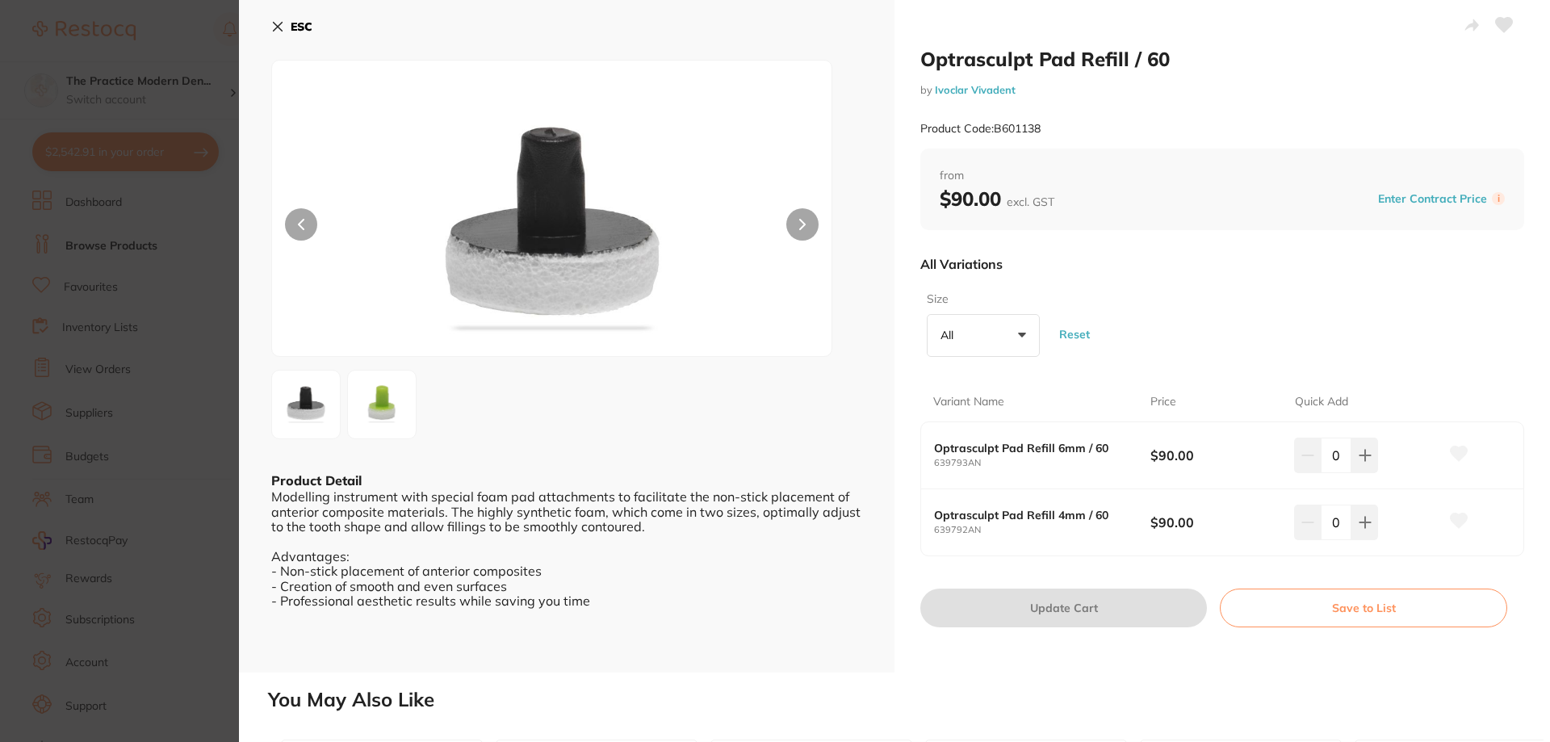
click at [343, 397] on div at bounding box center [566, 404] width 591 height 69
click at [368, 397] on img at bounding box center [382, 404] width 58 height 58
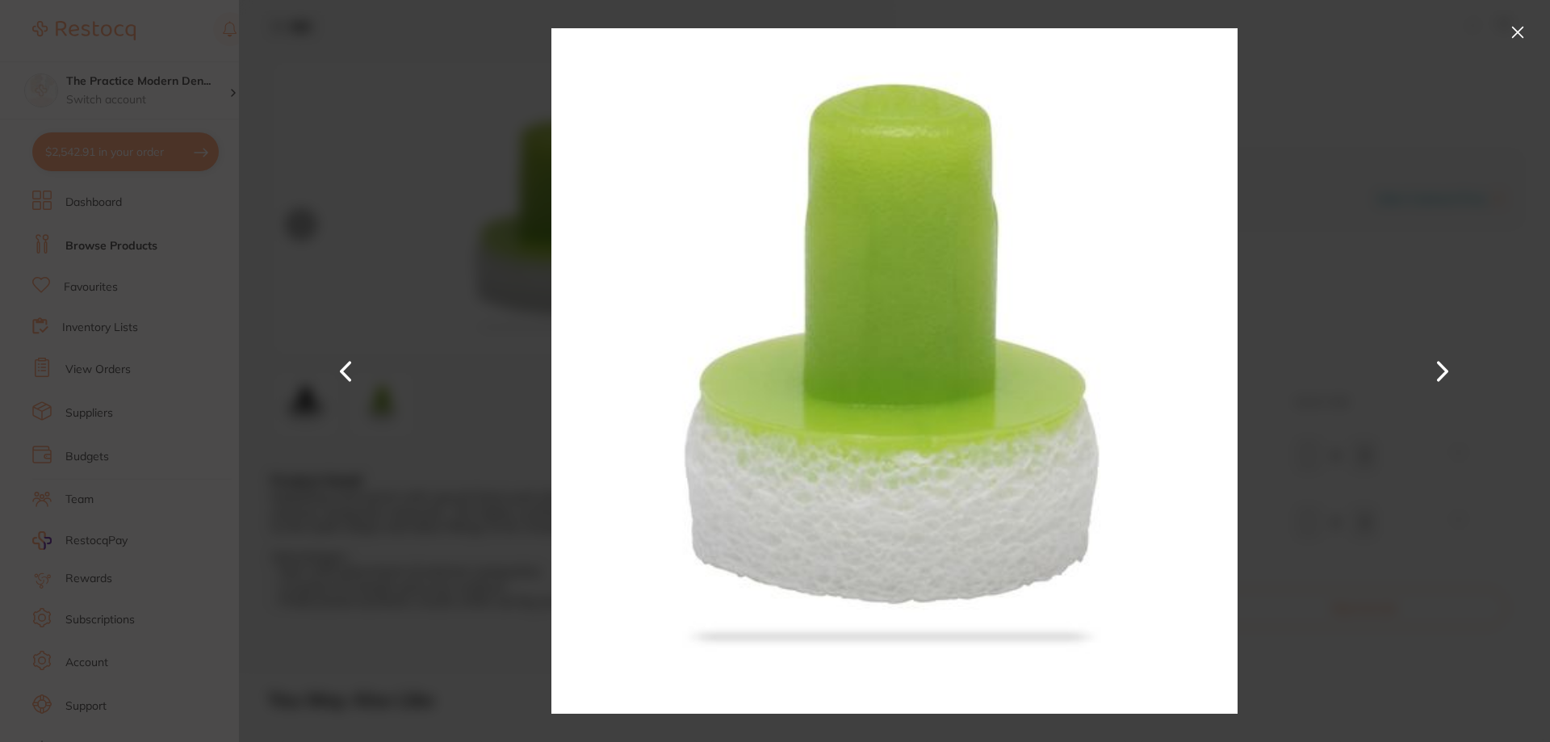
click at [1524, 23] on button at bounding box center [1518, 32] width 26 height 26
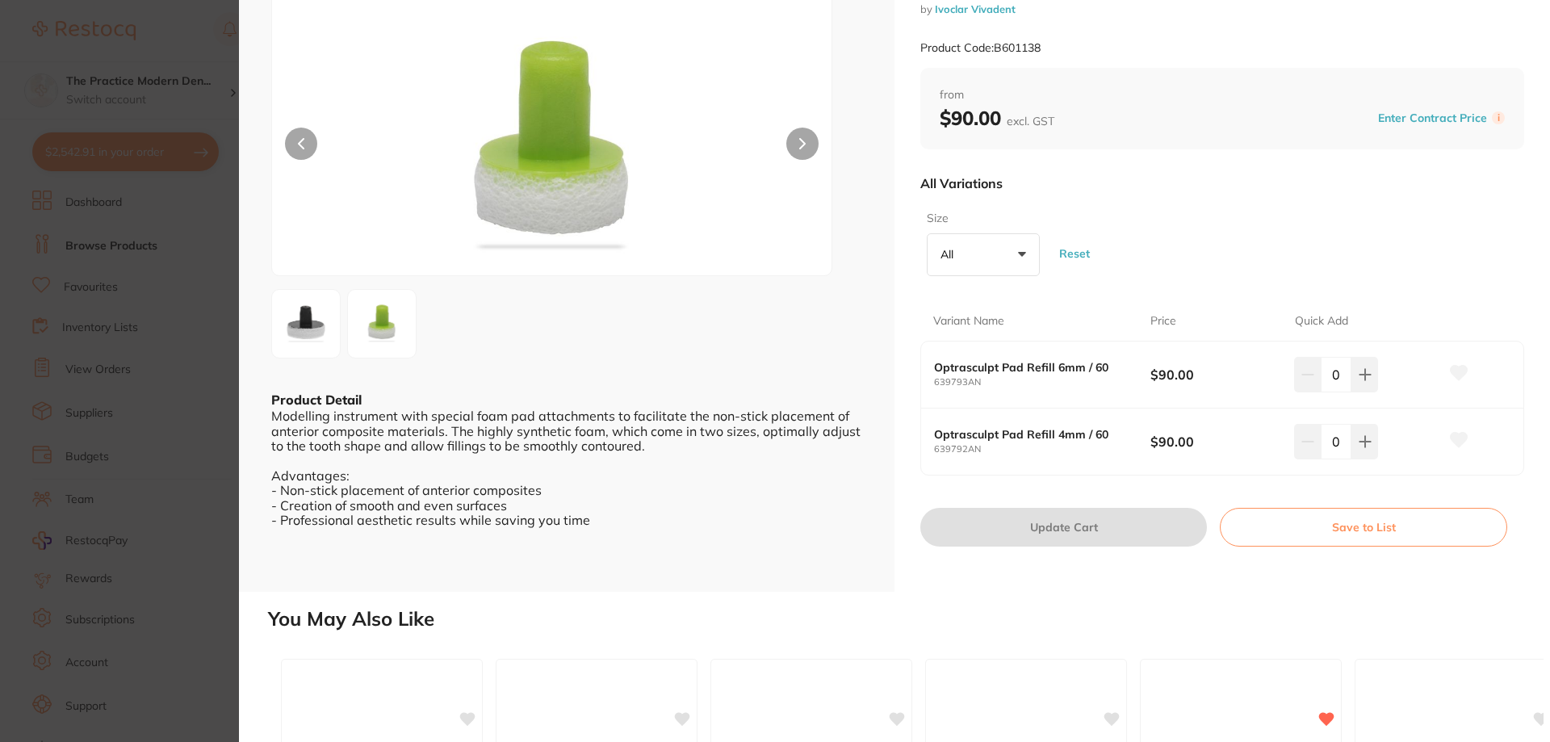
scroll to position [481, 0]
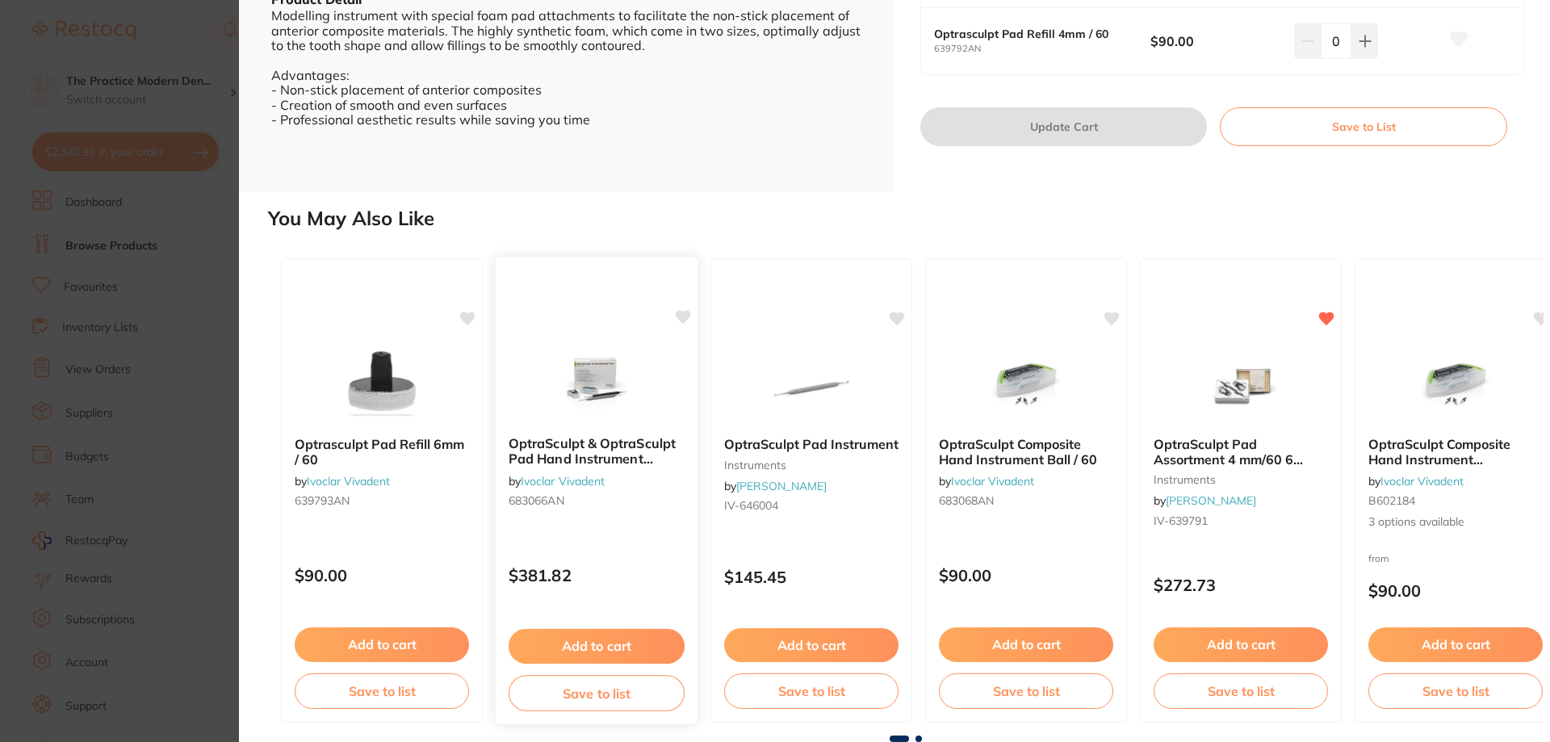
click at [641, 445] on b "OptraSculpt & OptraSculpt Pad Hand Instrument System Kit" at bounding box center [597, 452] width 176 height 30
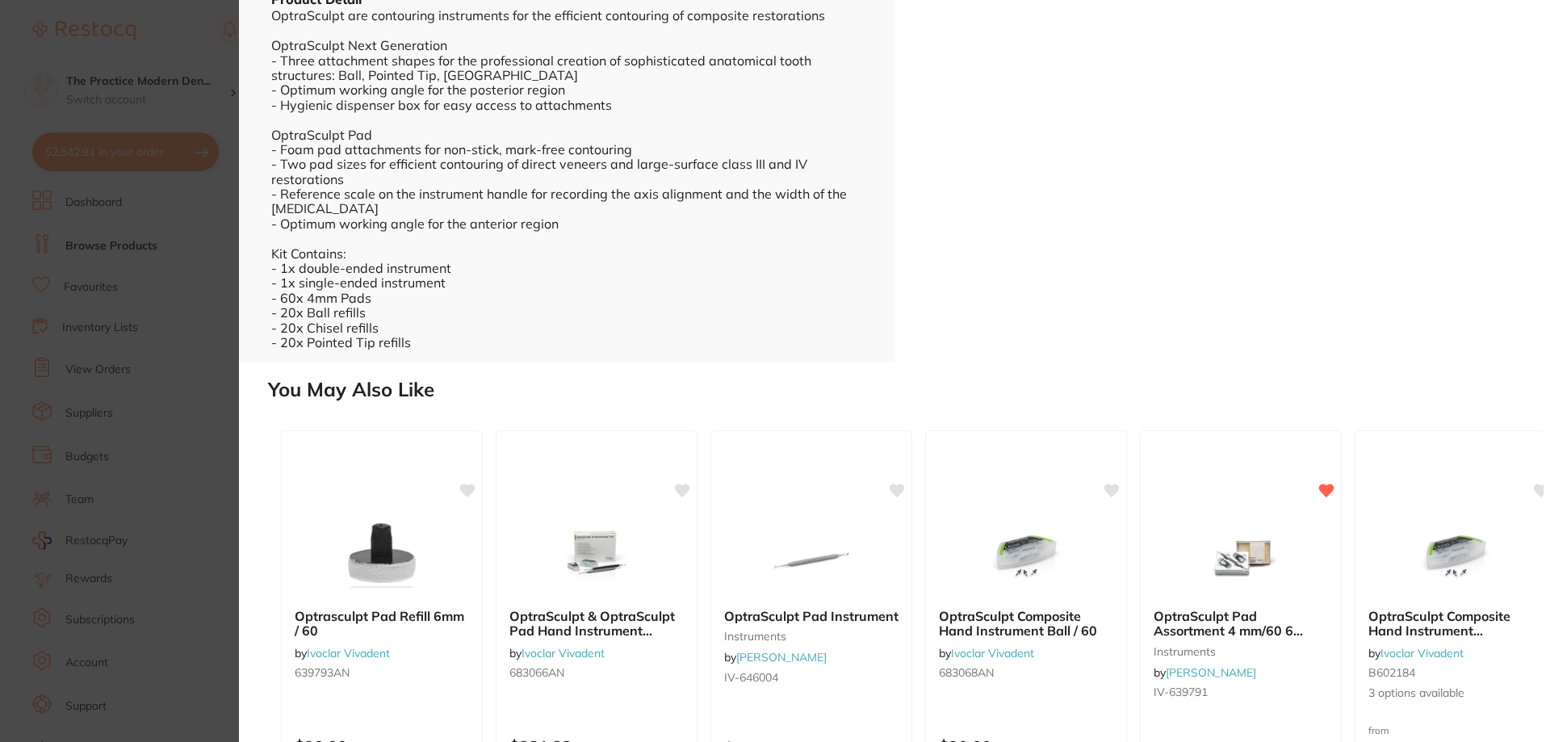
scroll to position [1, 0]
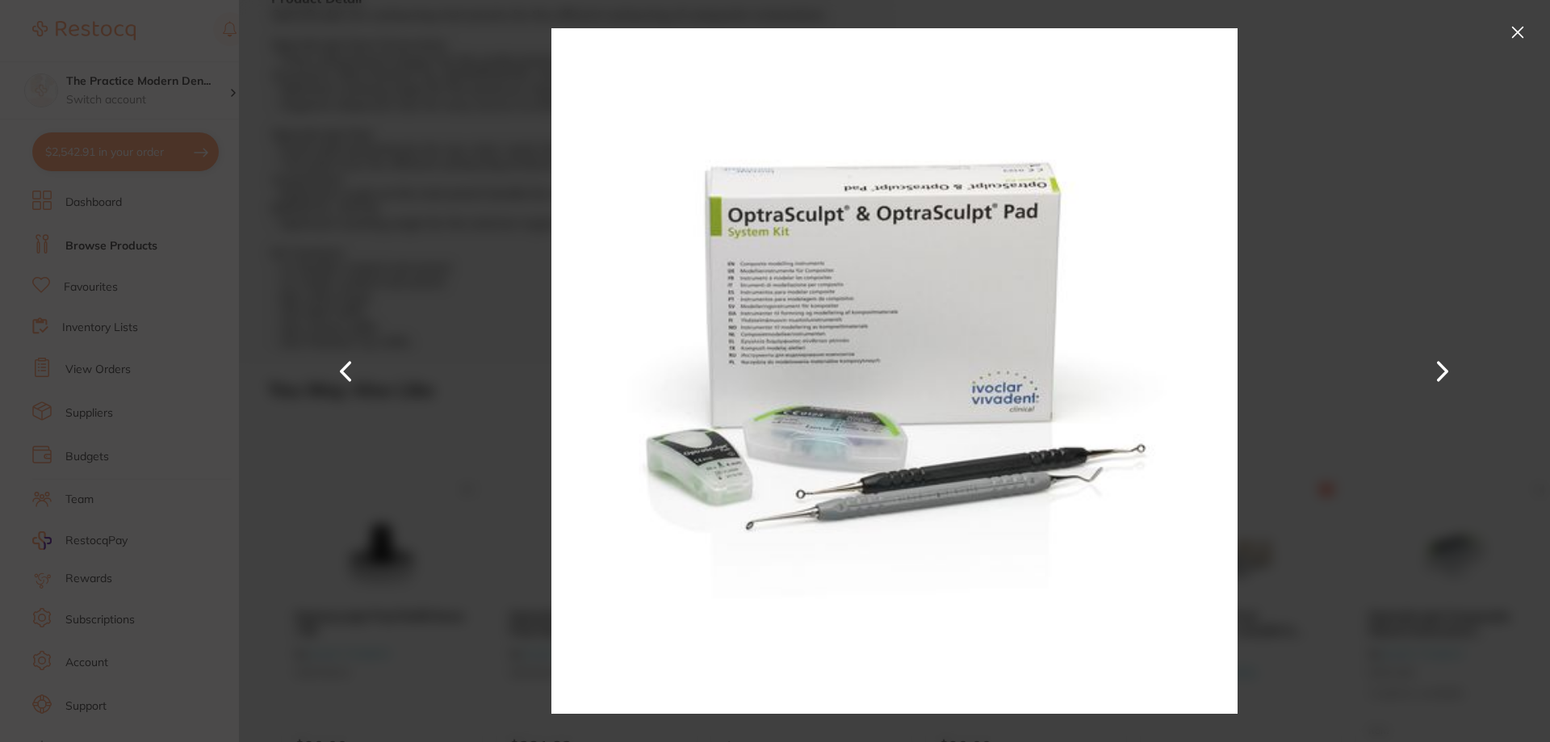
click at [1528, 33] on button at bounding box center [1518, 32] width 26 height 26
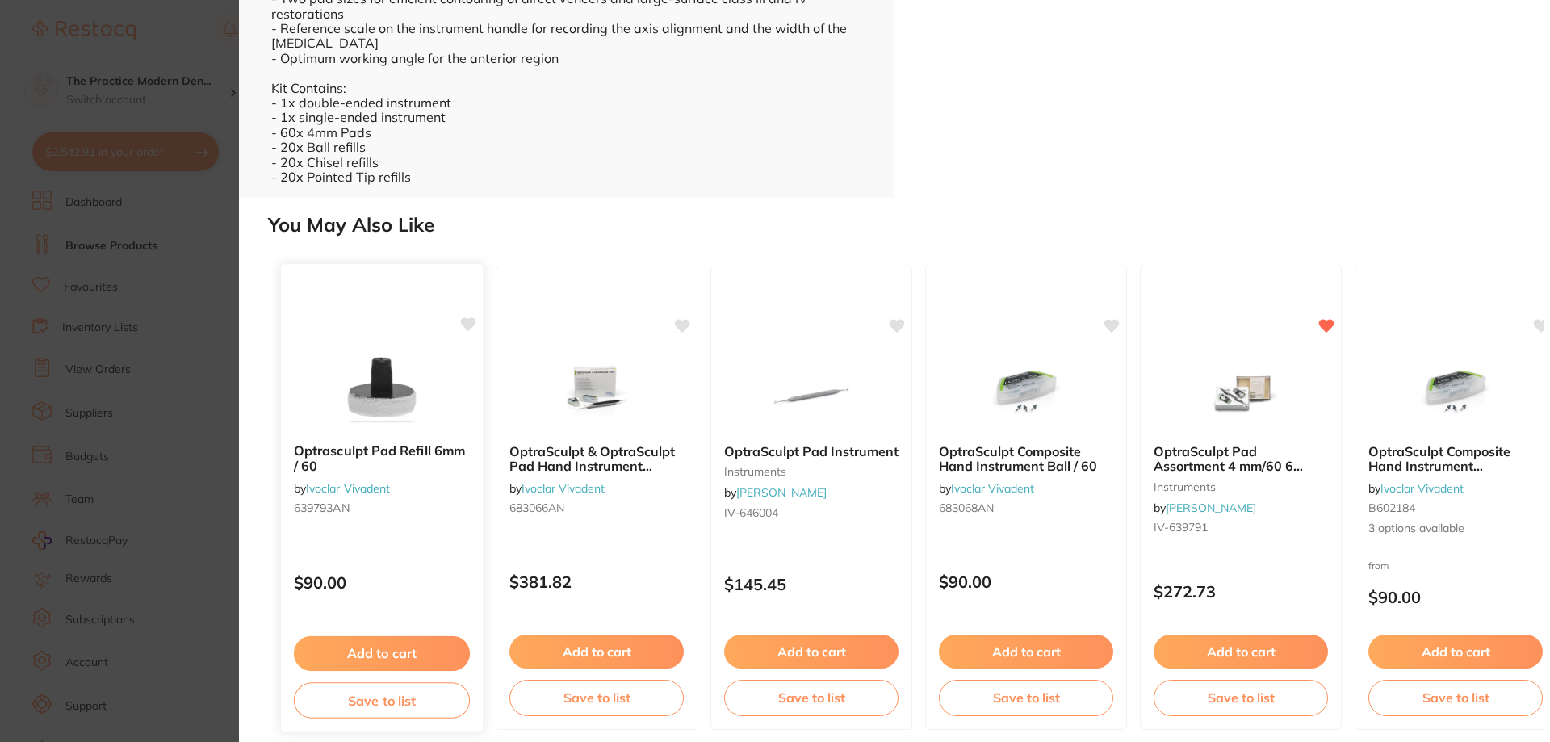
scroll to position [653, 0]
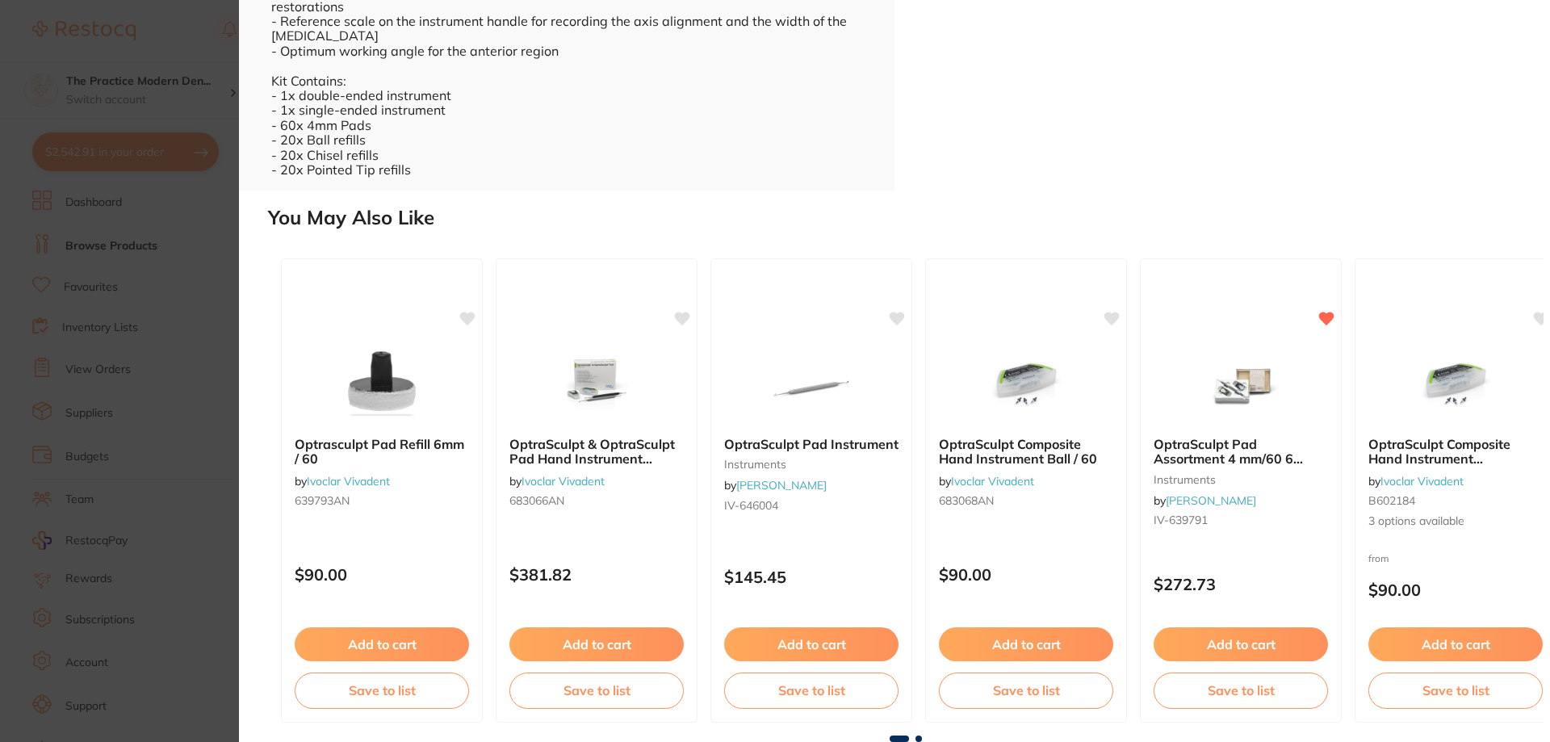
click at [208, 562] on section "OptraSculpt & OptraSculpt Pad Hand Instrument System Kit by Ivoclar Vivadent Pr…" at bounding box center [775, 371] width 1550 height 742
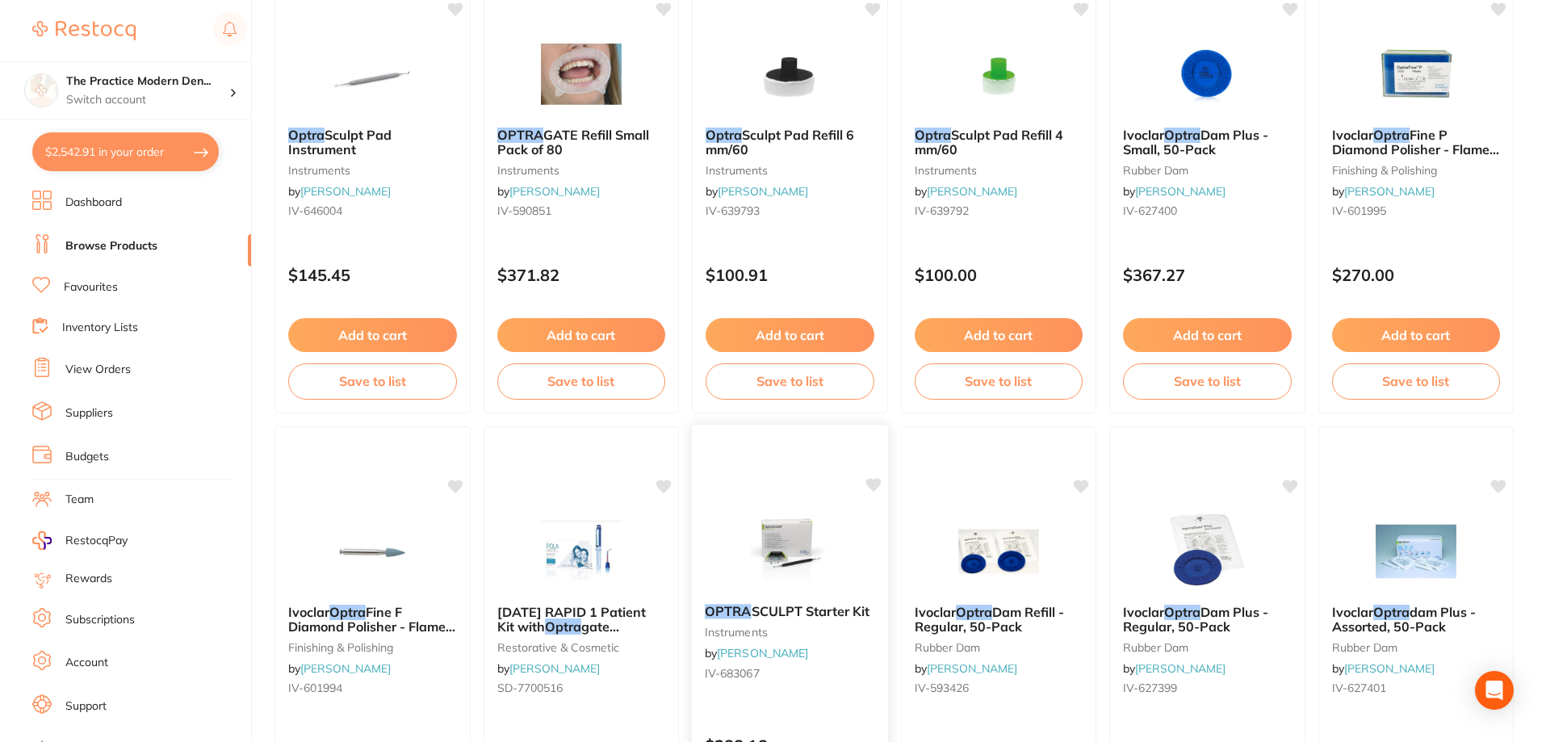
scroll to position [726, 0]
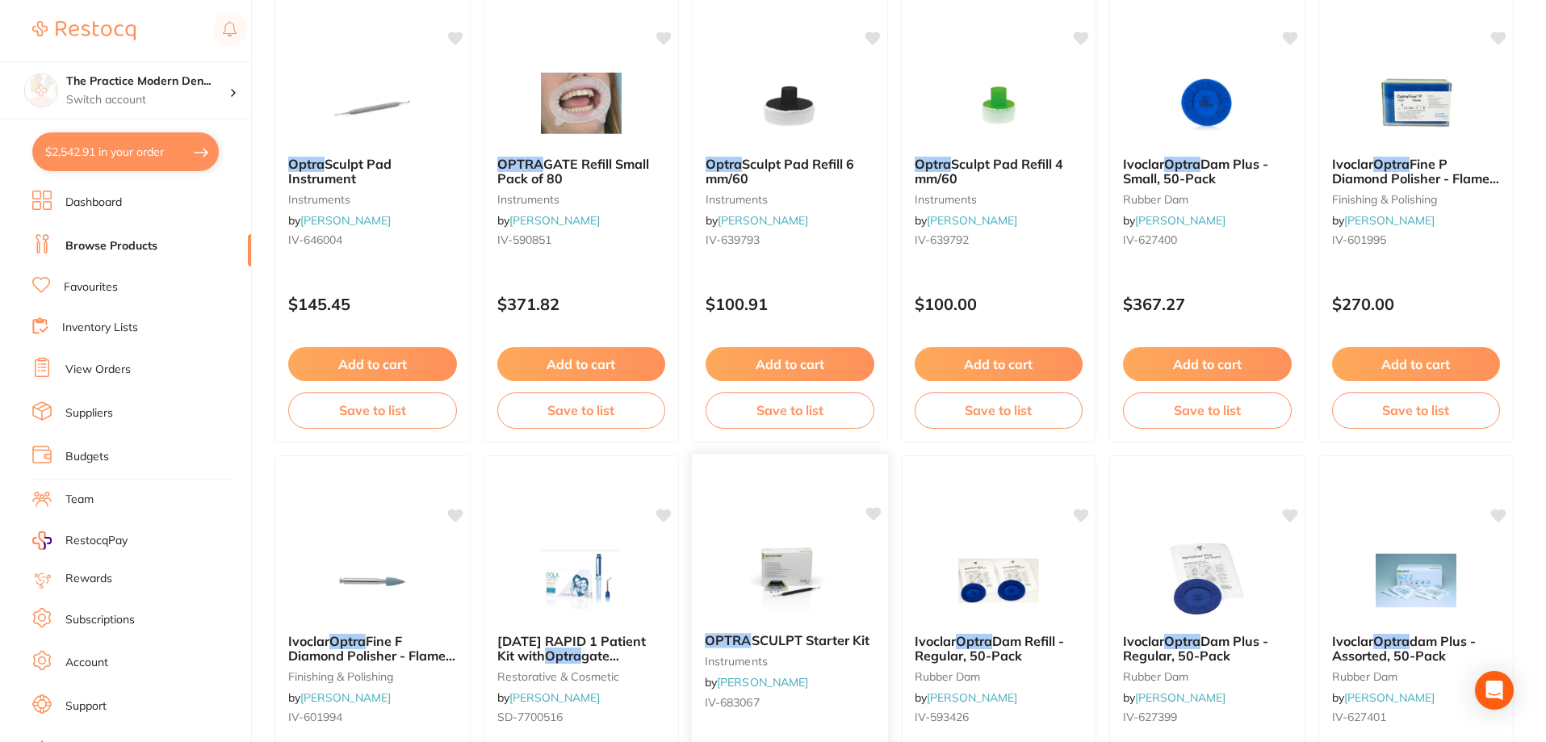
click at [823, 639] on span "SCULPT Starter Kit" at bounding box center [810, 640] width 118 height 16
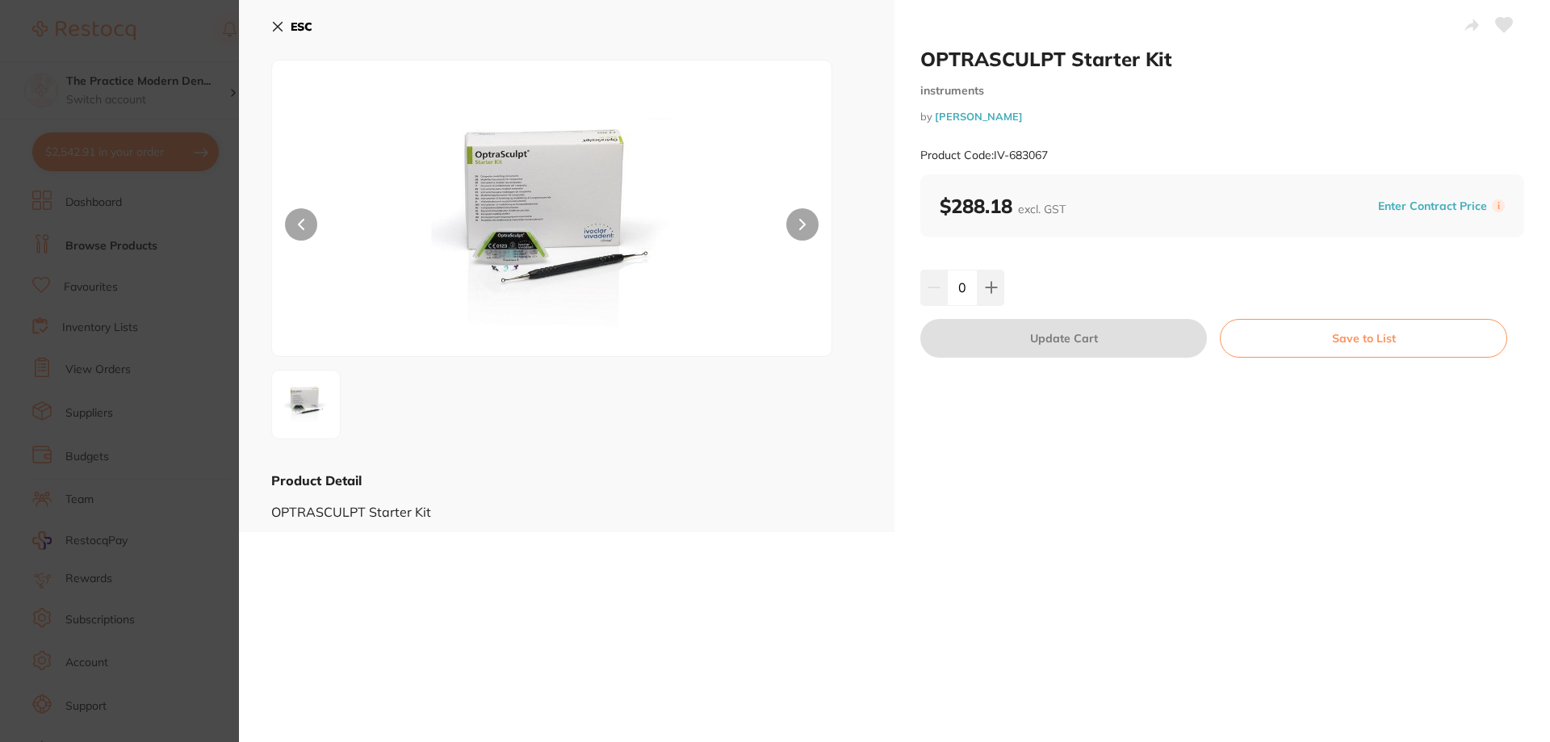
click at [199, 605] on section "OPTRASCULPT Starter Kit instruments by [PERSON_NAME] Product Code: IV-683067 ES…" at bounding box center [775, 371] width 1550 height 742
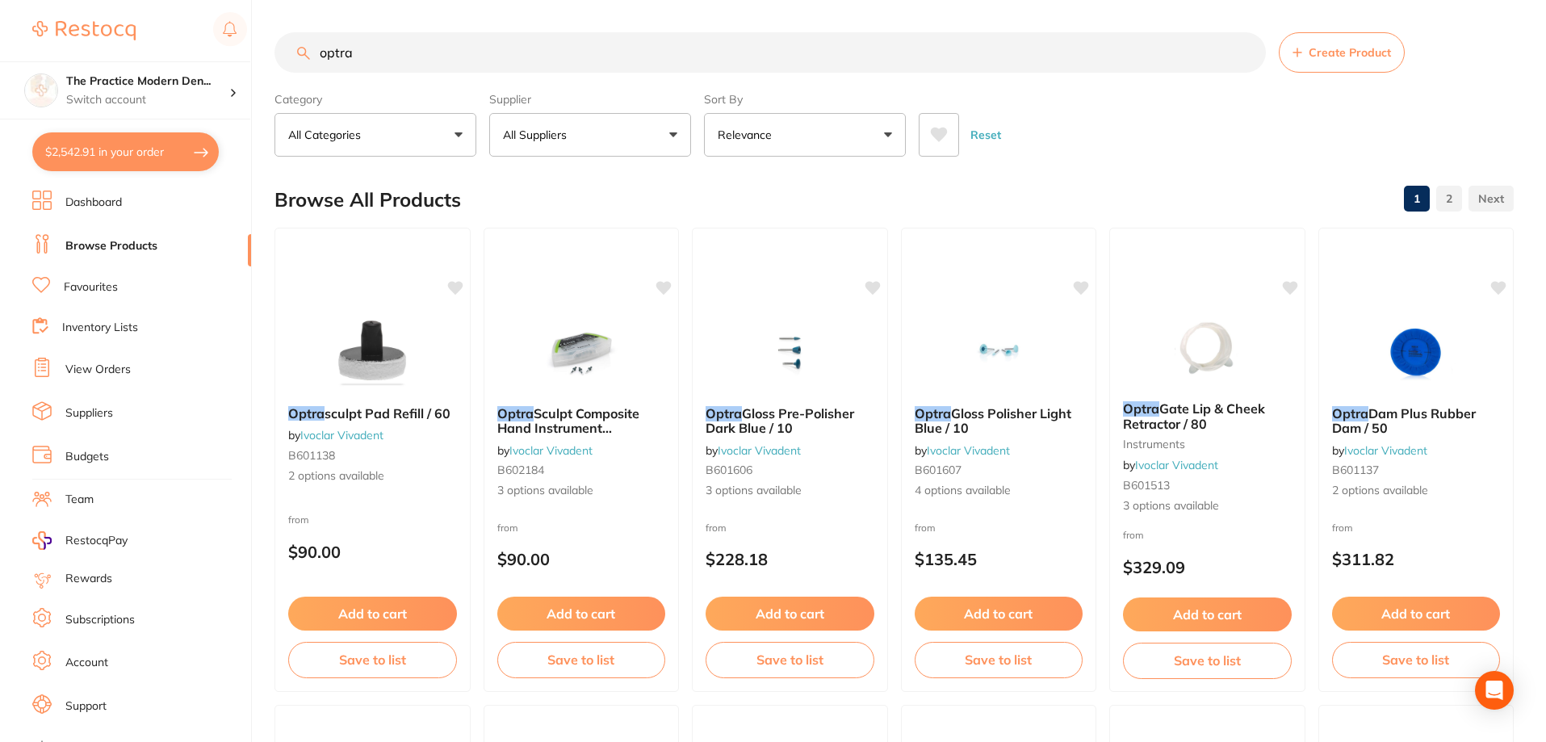
click at [412, 52] on input "optra" at bounding box center [769, 52] width 991 height 40
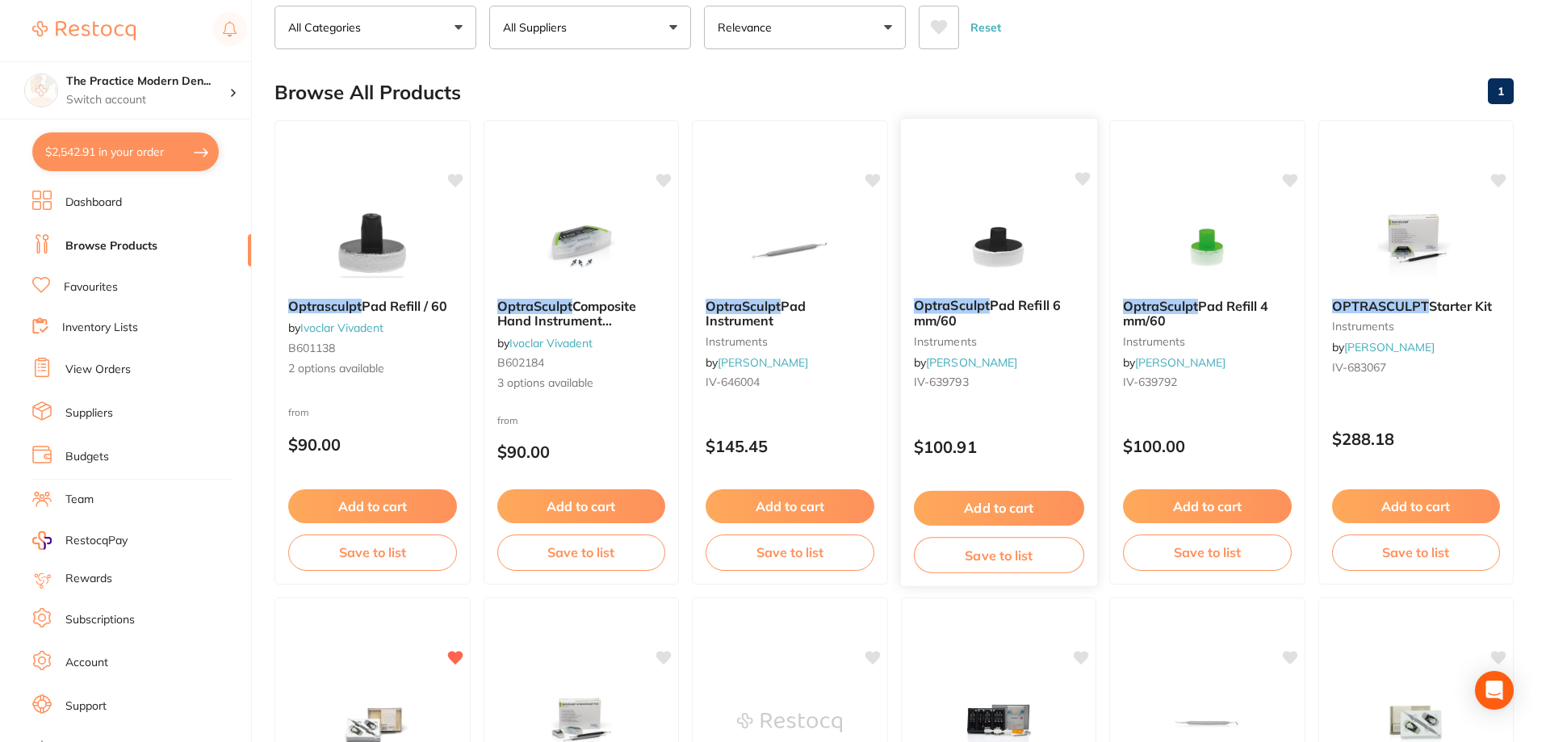
scroll to position [484, 0]
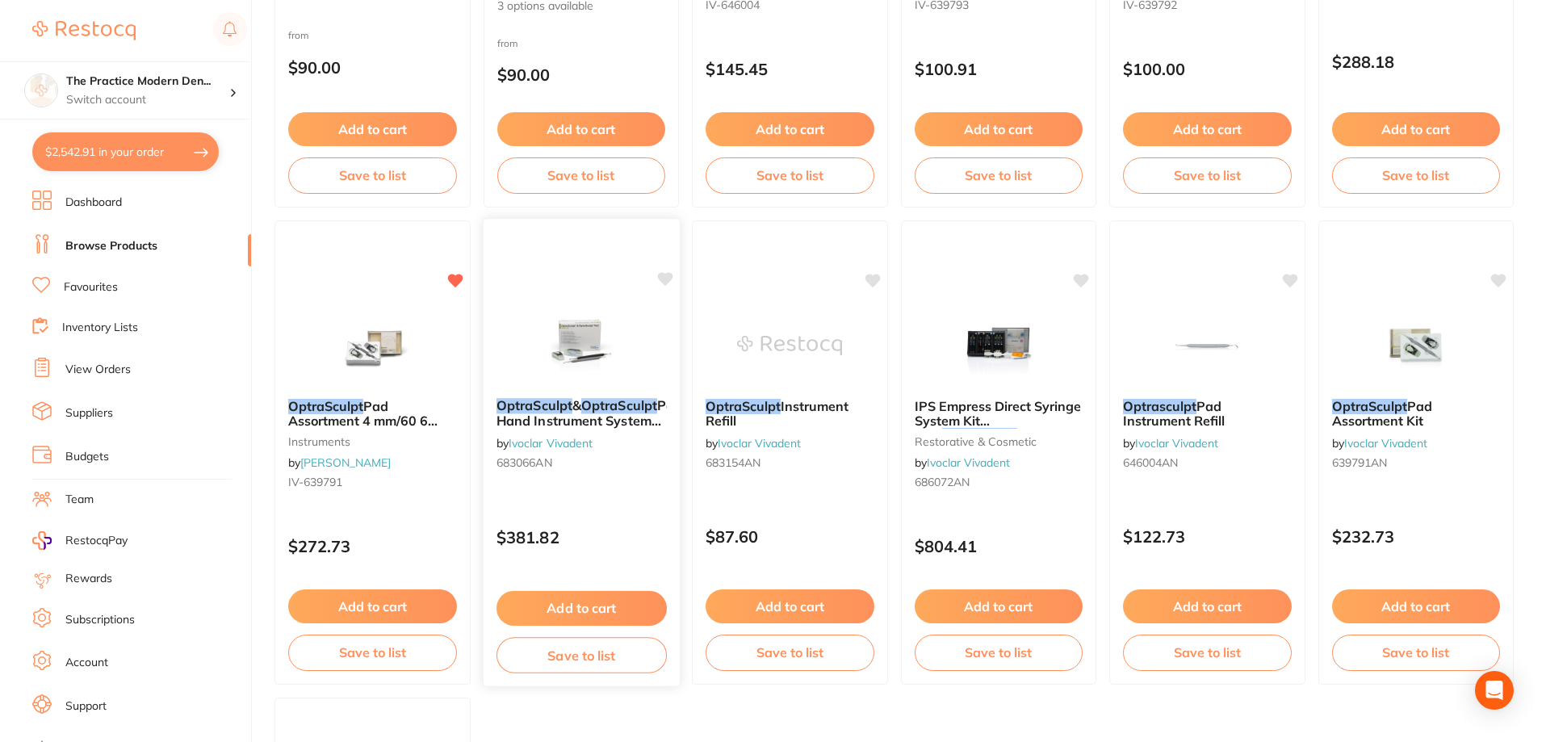
type input "optrasculpt"
click at [619, 402] on em "OptraSculpt" at bounding box center [618, 405] width 76 height 16
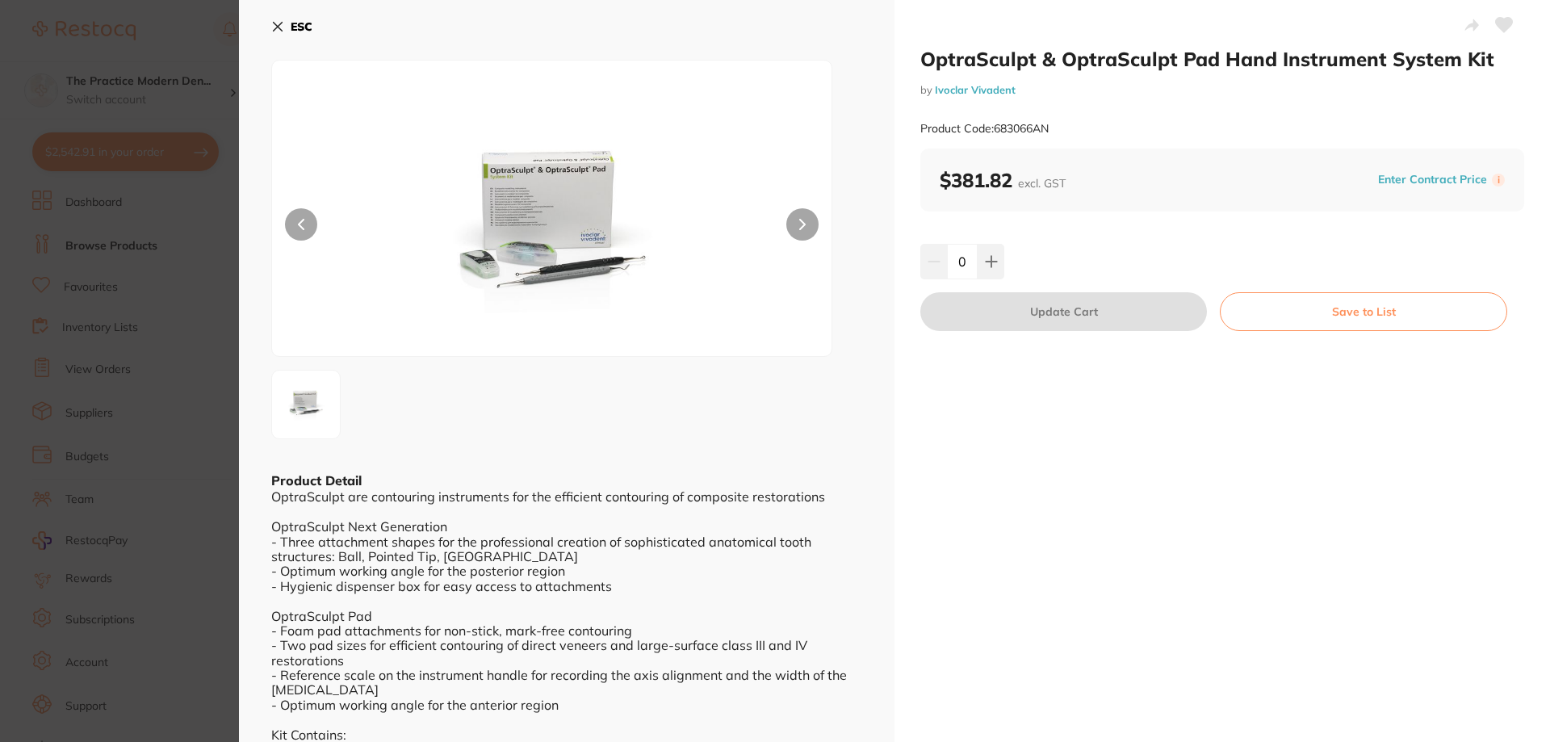
scroll to position [1, 0]
drag, startPoint x: 539, startPoint y: 682, endPoint x: 500, endPoint y: 652, distance: 49.6
click at [528, 672] on div "OptraSculpt are contouring instruments for the efficient contouring of composit…" at bounding box center [566, 658] width 591 height 341
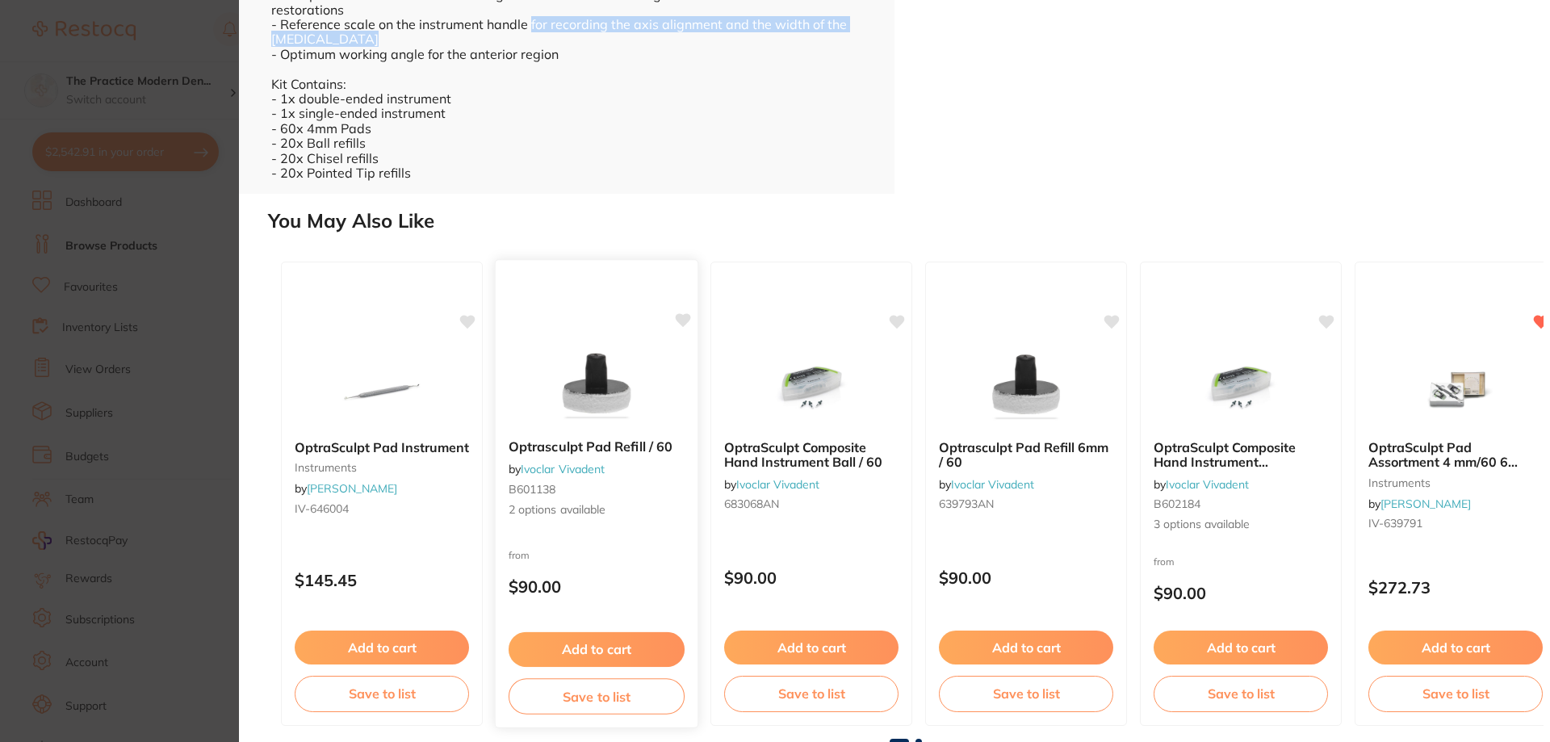
scroll to position [653, 0]
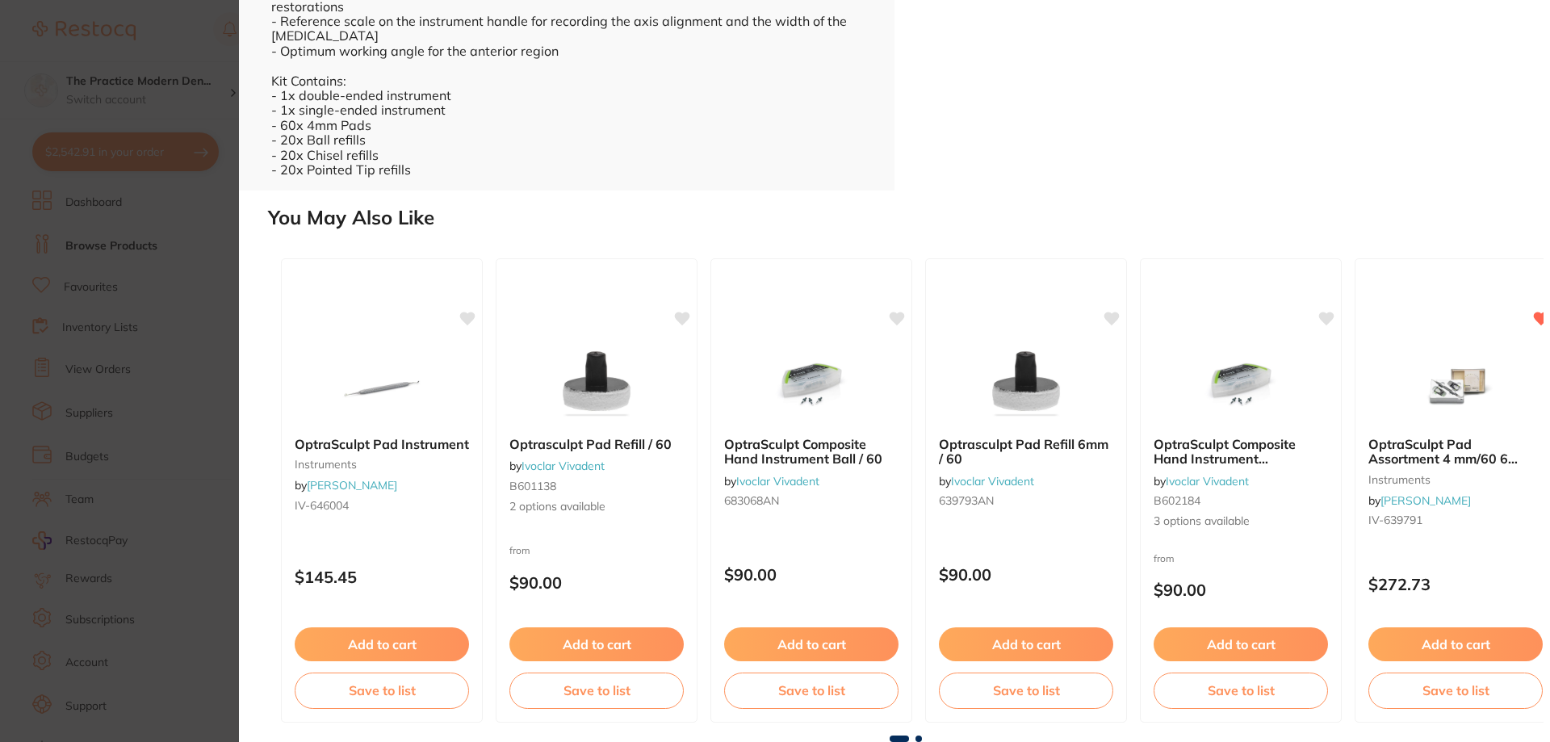
click at [1467, 390] on img at bounding box center [1455, 382] width 106 height 82
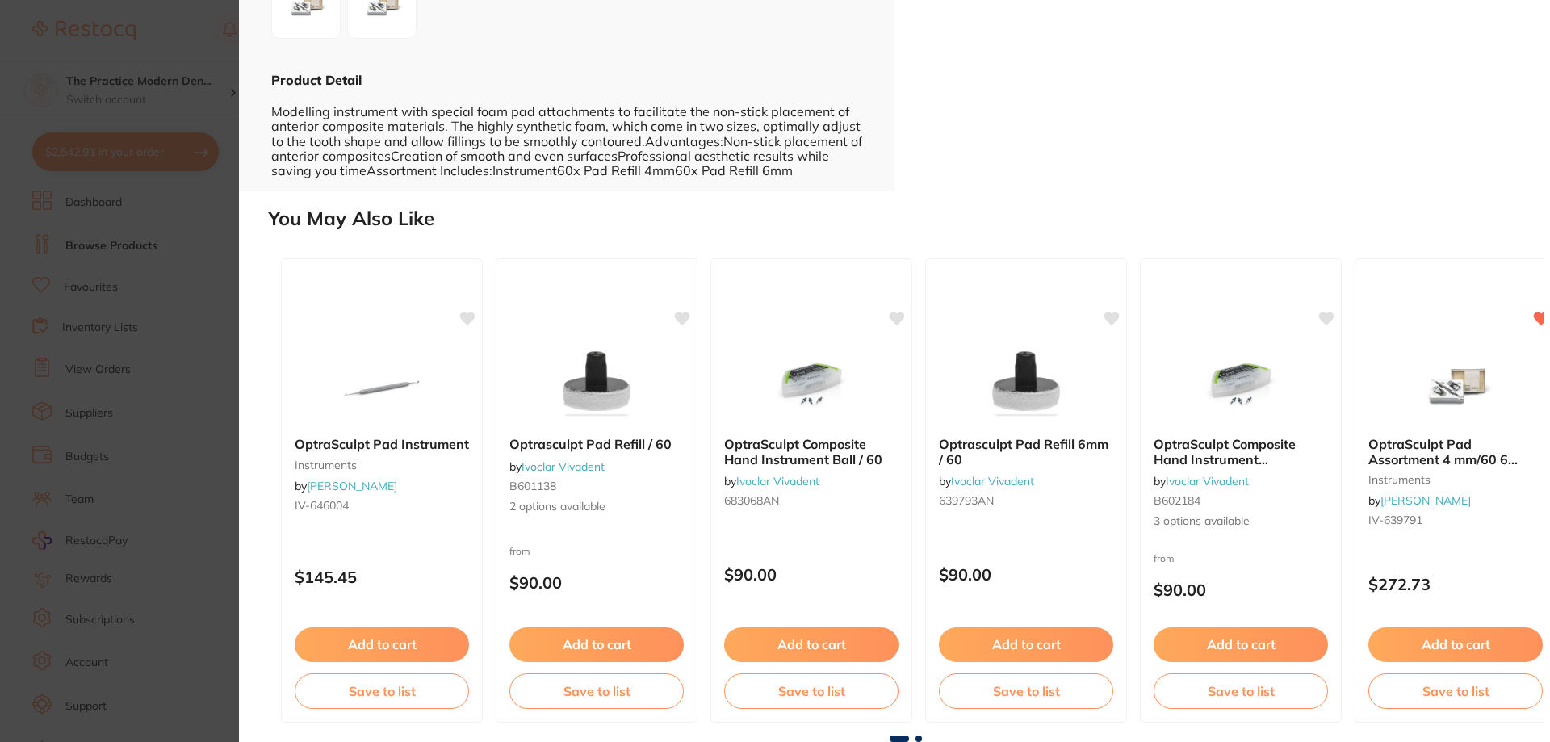
click at [383, 33] on img at bounding box center [382, 4] width 58 height 58
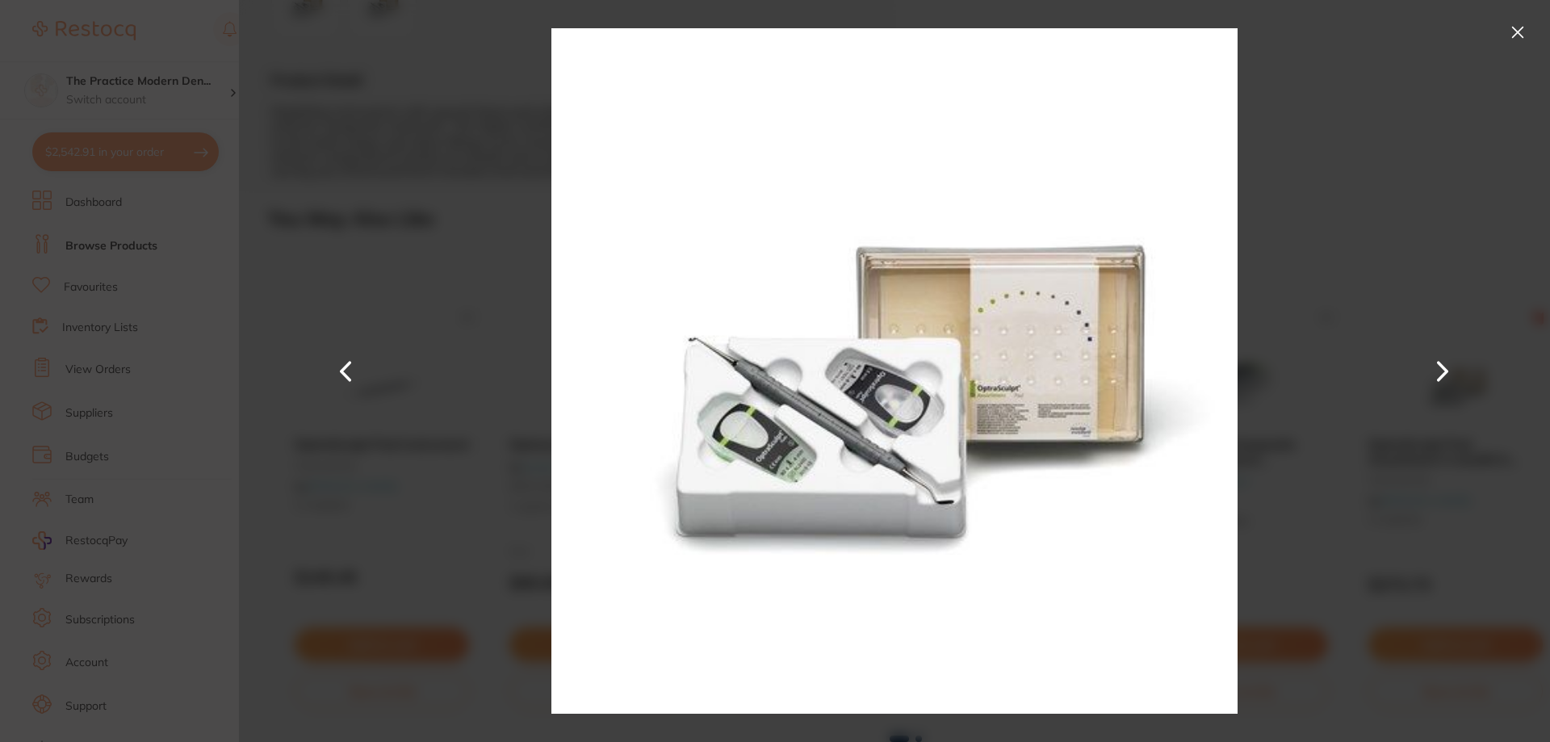
click at [1402, 515] on div at bounding box center [894, 371] width 1311 height 742
click at [1518, 34] on button at bounding box center [1518, 32] width 26 height 26
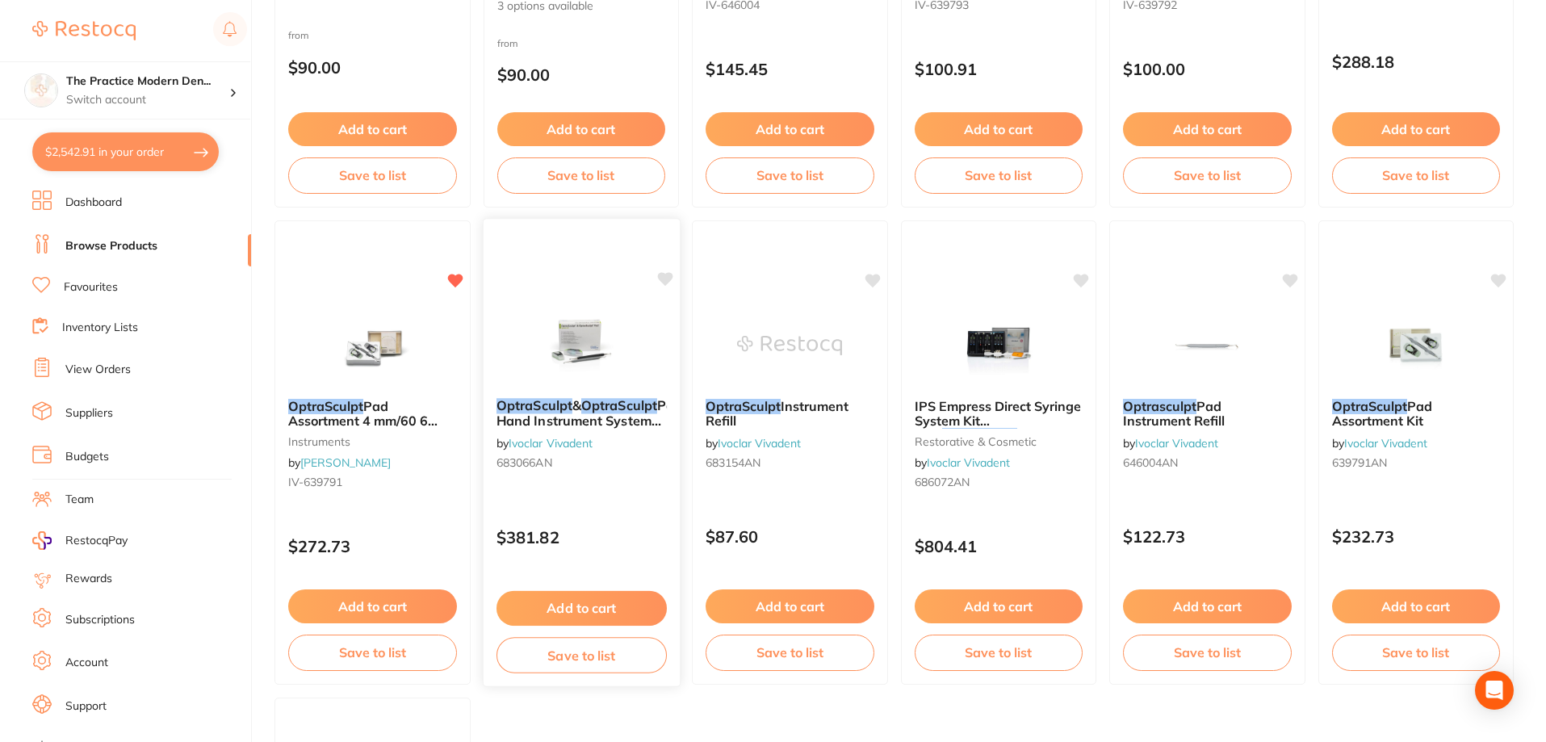
scroll to position [565, 0]
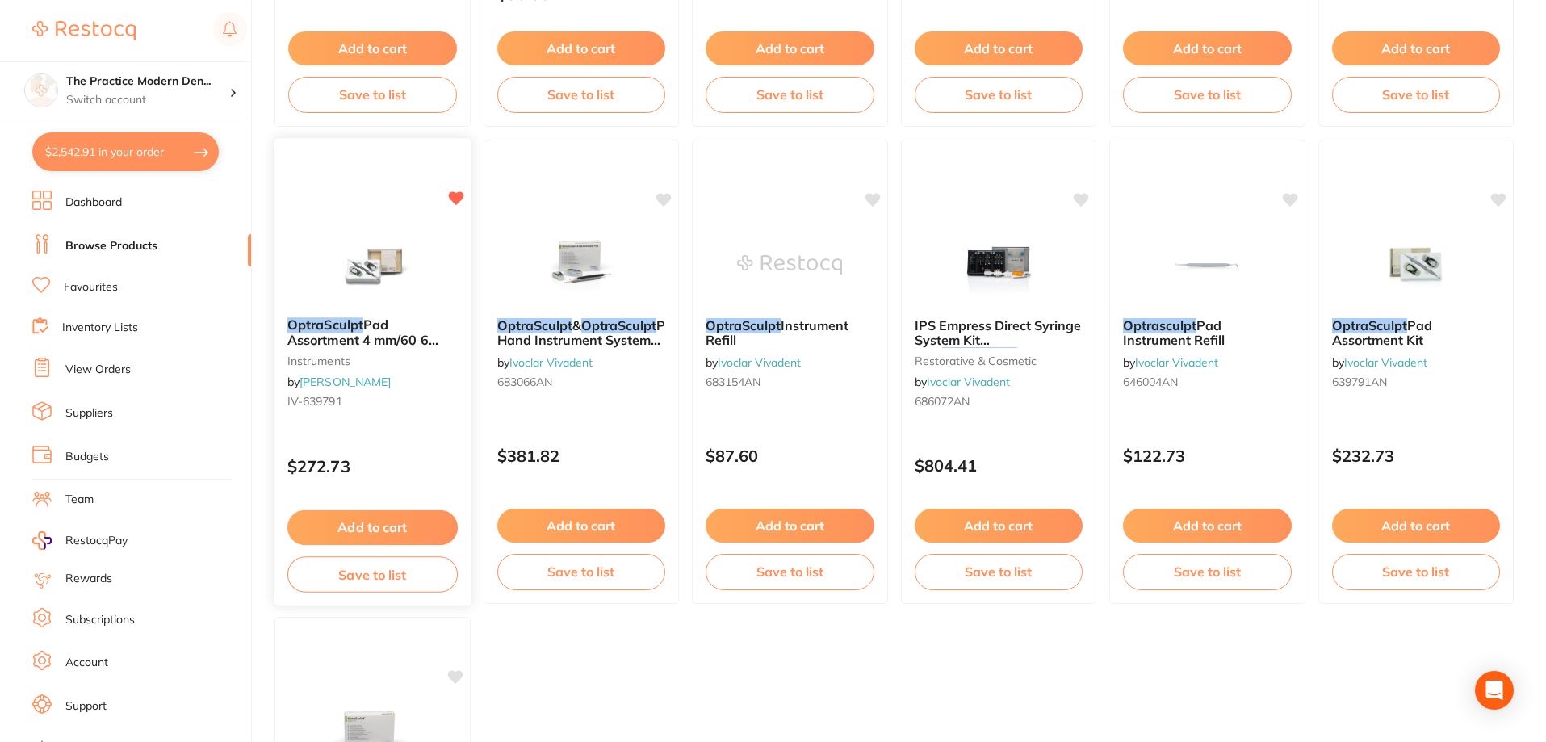
click at [460, 198] on icon at bounding box center [455, 198] width 15 height 14
click at [131, 203] on li "Dashboard" at bounding box center [141, 202] width 219 height 24
